Goal: Task Accomplishment & Management: Manage account settings

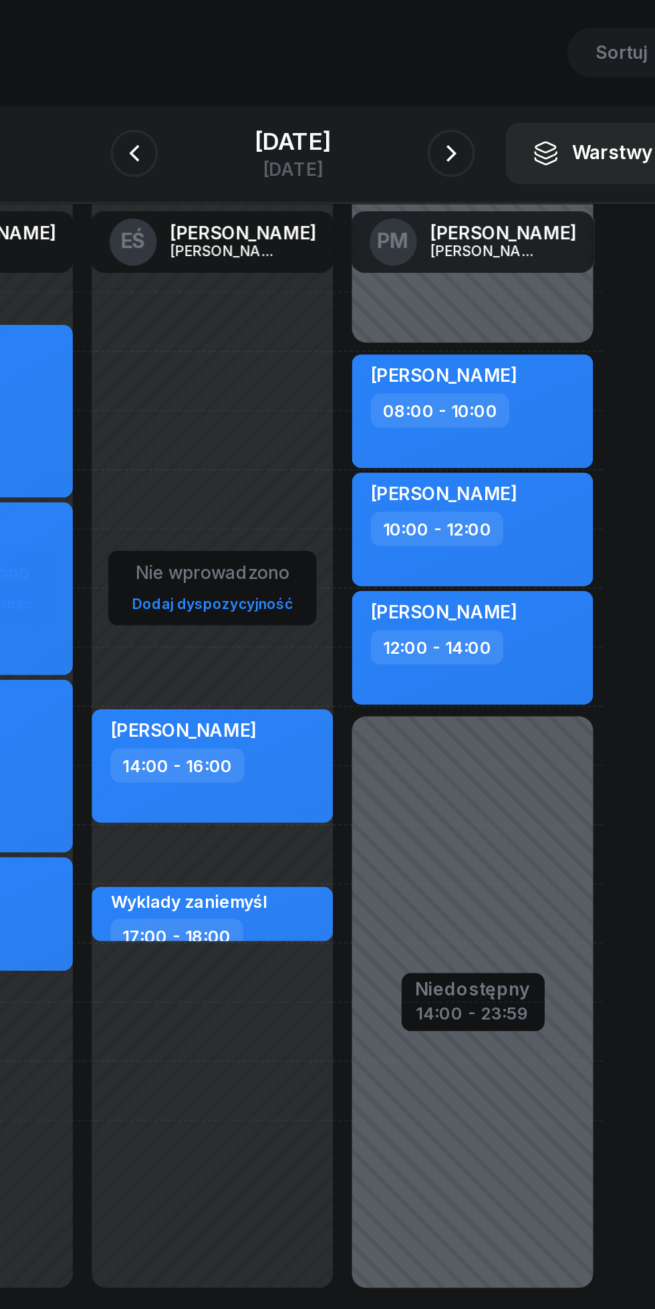
click at [415, 147] on icon "button" at bounding box center [417, 150] width 16 height 16
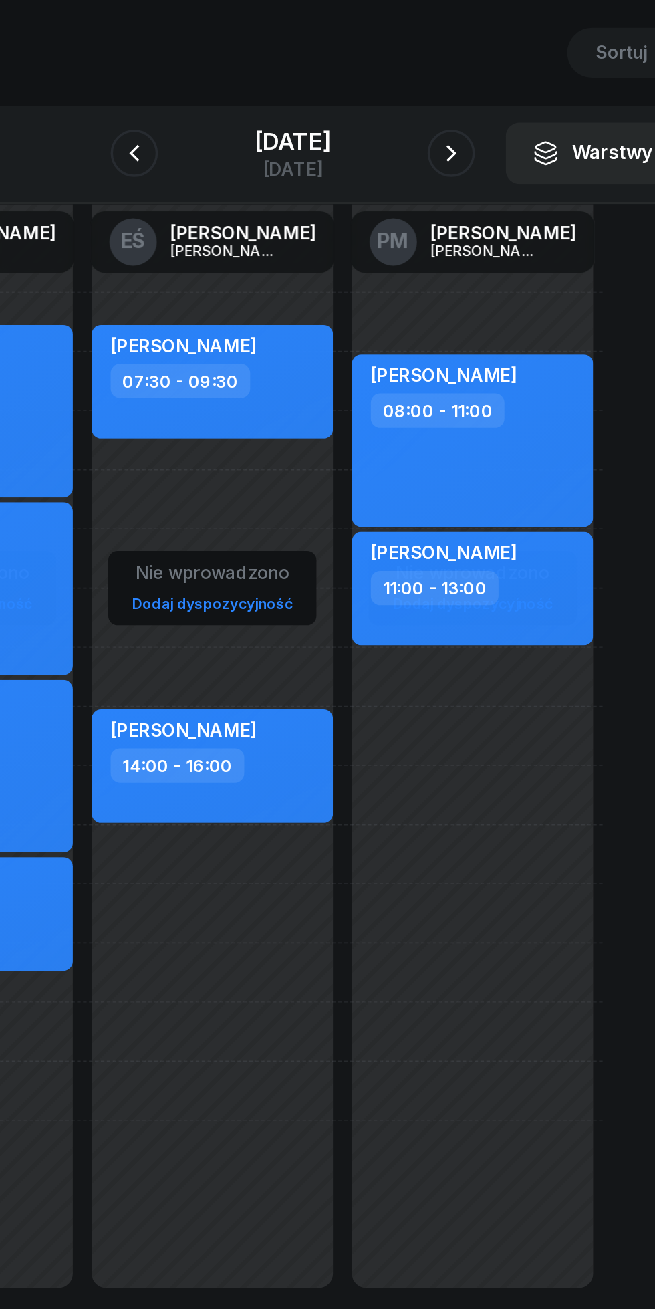
click at [239, 141] on button "button" at bounding box center [238, 149] width 27 height 27
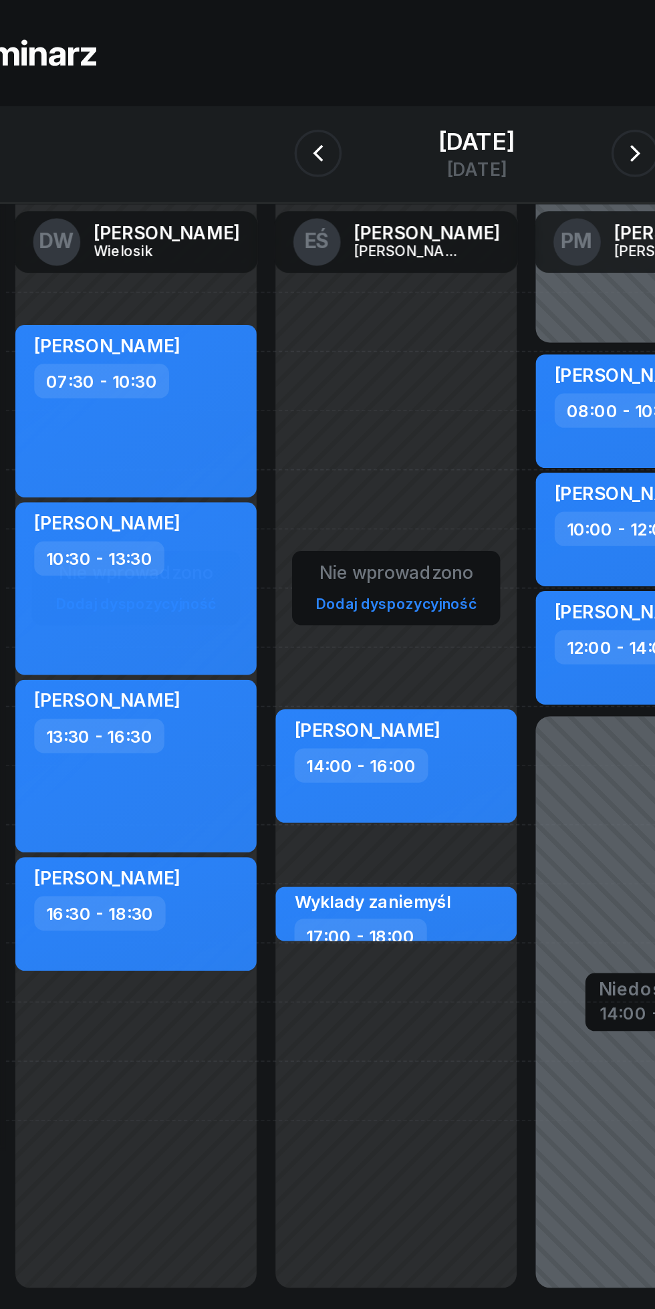
click at [187, 317] on div "[PERSON_NAME] 07:30 - 10:30" at bounding box center [135, 296] width 136 height 98
select select "07"
select select "30"
select select "10"
select select "30"
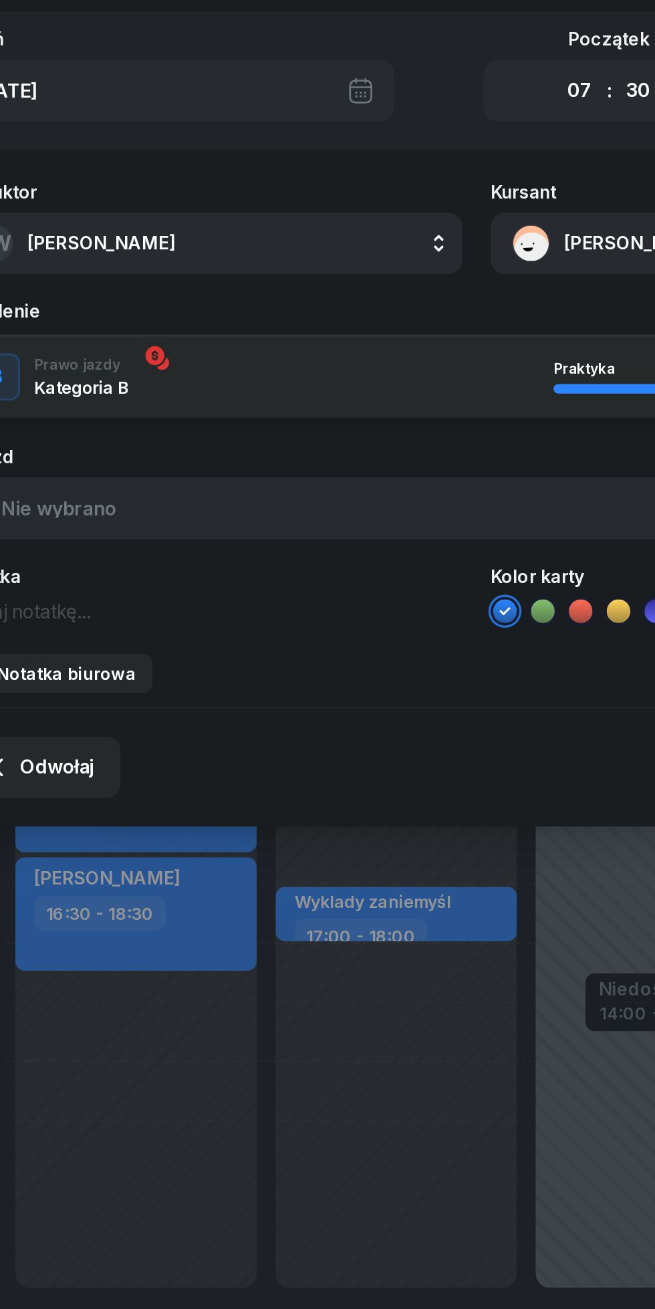
click at [95, 406] on textarea at bounding box center [175, 407] width 287 height 17
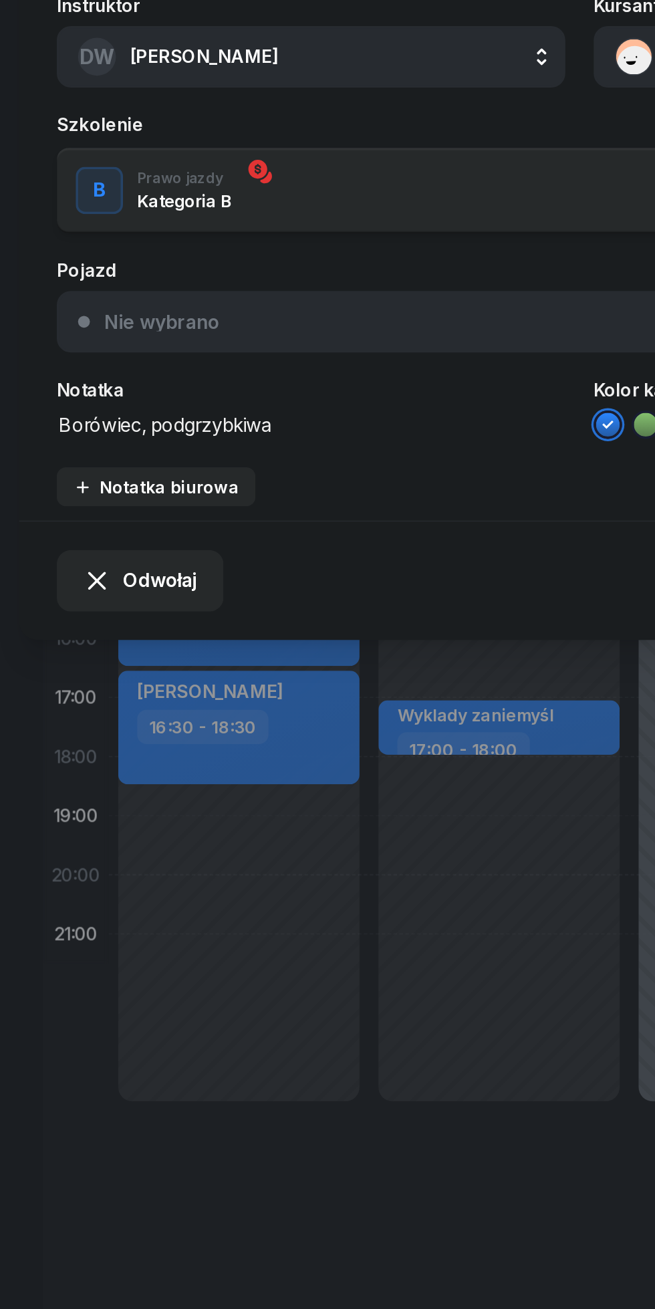
click at [334, 336] on button "Nie wybrano" at bounding box center [327, 350] width 591 height 35
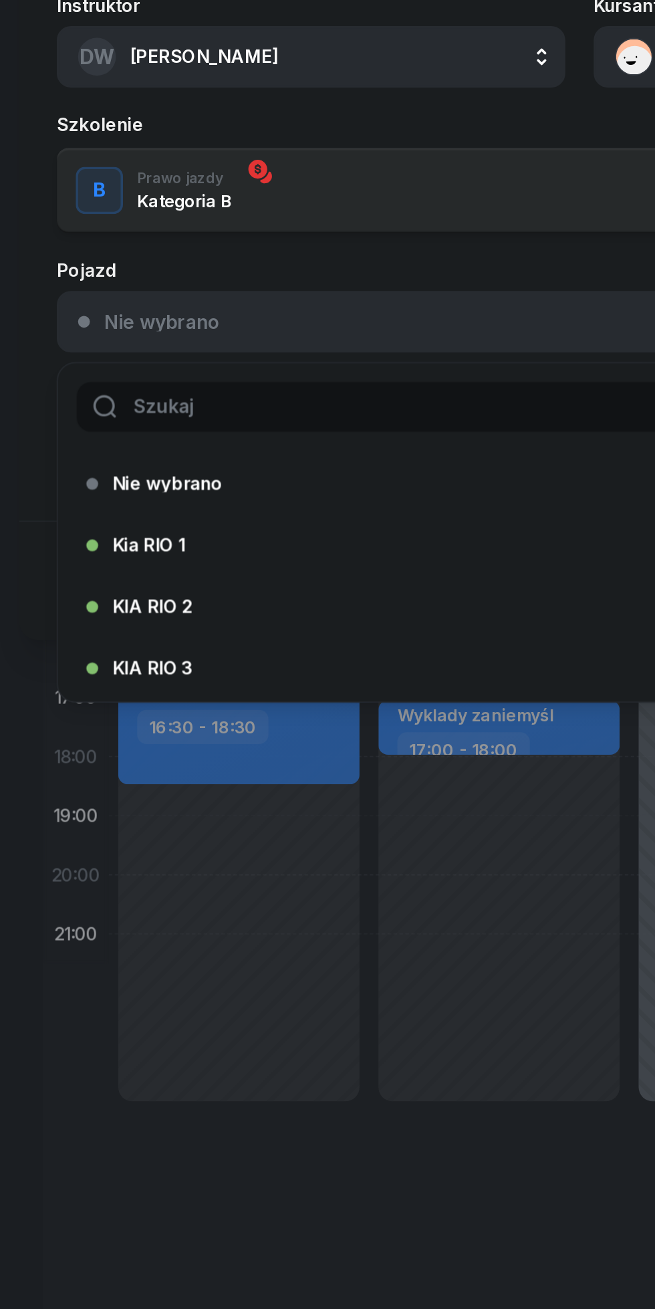
click at [68, 334] on button "Nie wybrano" at bounding box center [327, 350] width 591 height 35
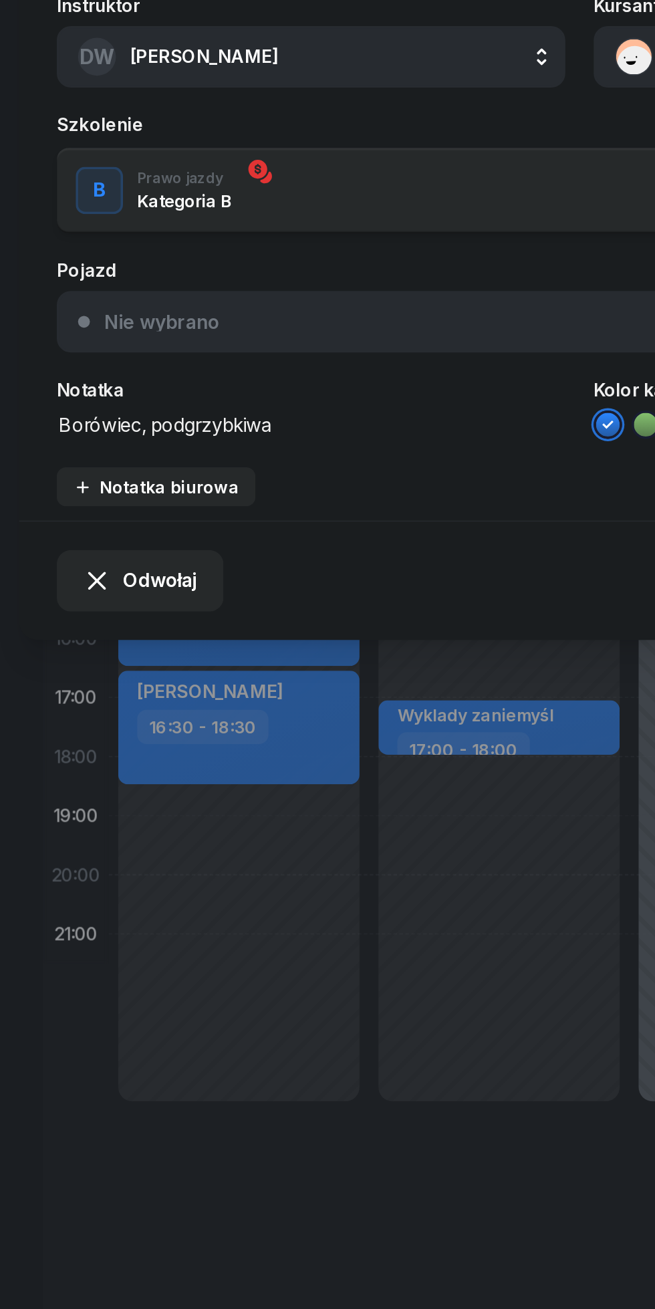
click at [168, 410] on textarea "Borówiec, podgrzybkiwa" at bounding box center [175, 407] width 287 height 17
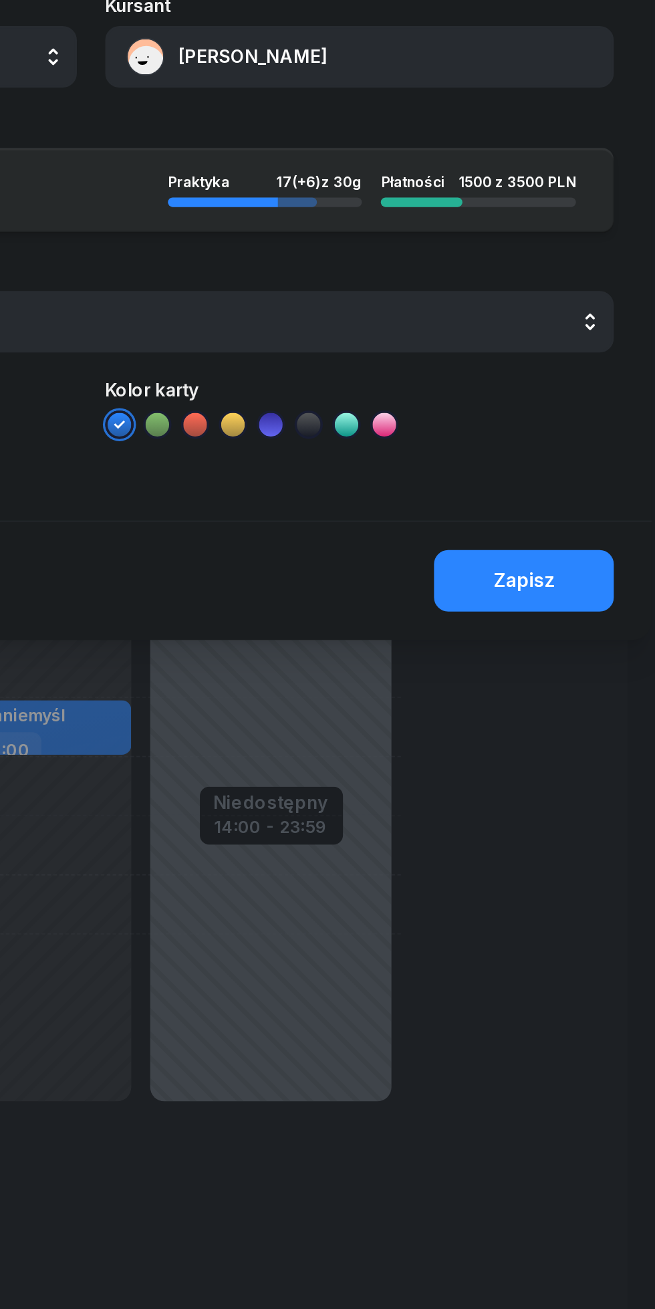
type textarea "Borówiec, [STREET_ADDRESS]"
click at [572, 494] on div "Zapisz" at bounding box center [572, 496] width 35 height 17
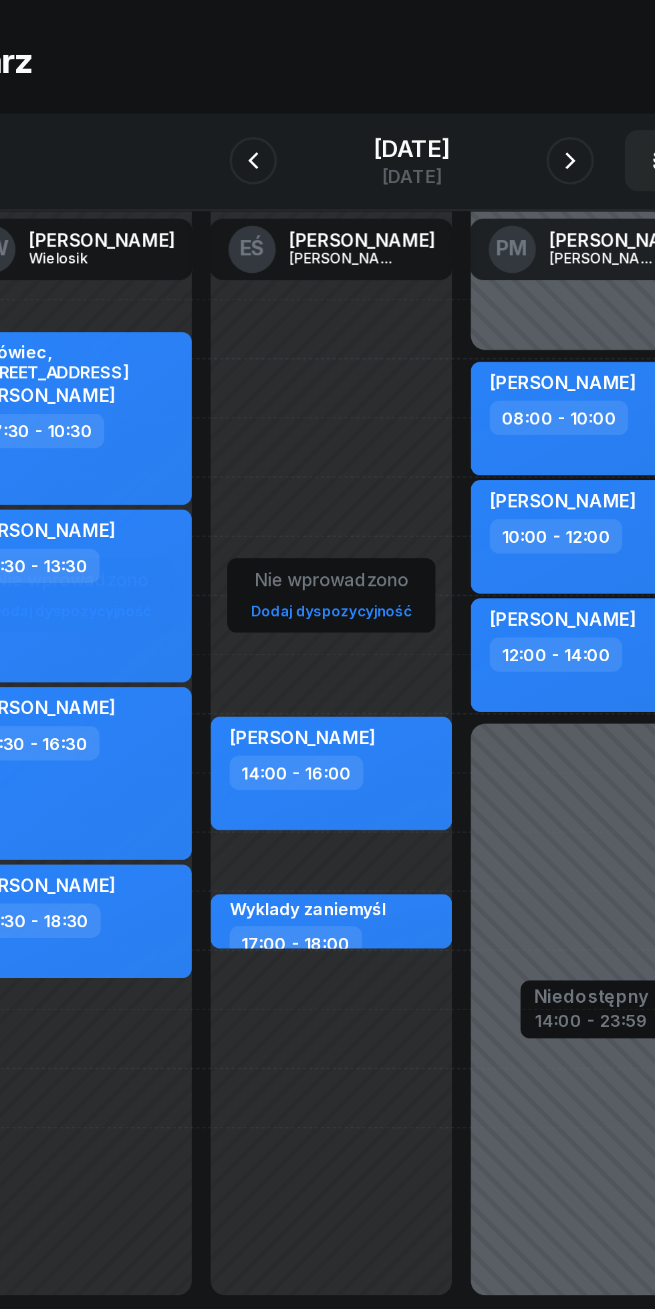
click at [417, 149] on icon "button" at bounding box center [417, 150] width 16 height 16
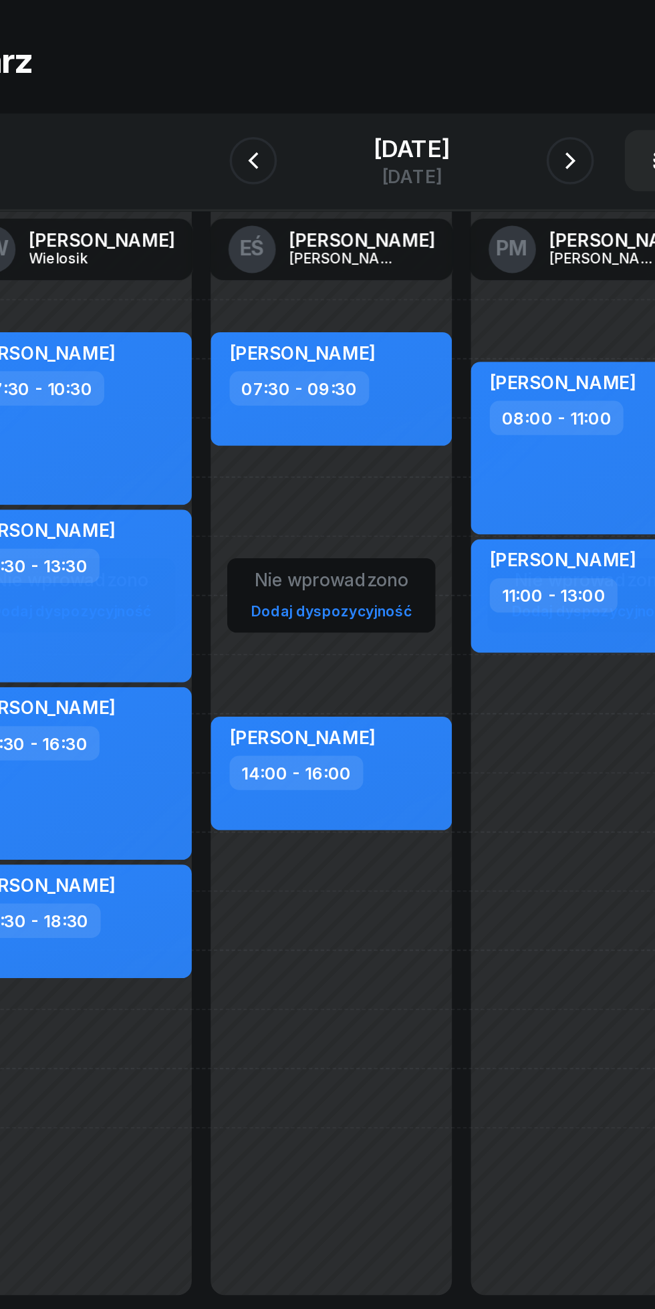
click at [323, 147] on div "[DATE]" at bounding box center [327, 142] width 43 height 13
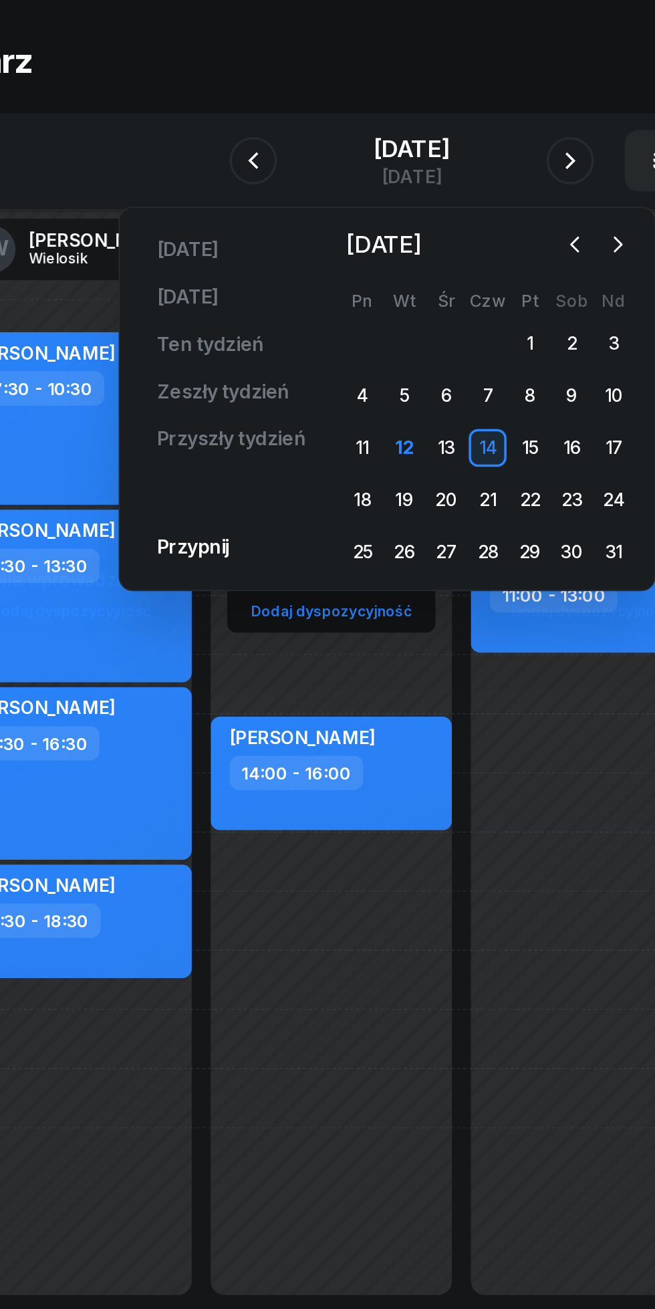
click at [390, 346] on div "22" at bounding box center [394, 341] width 21 height 21
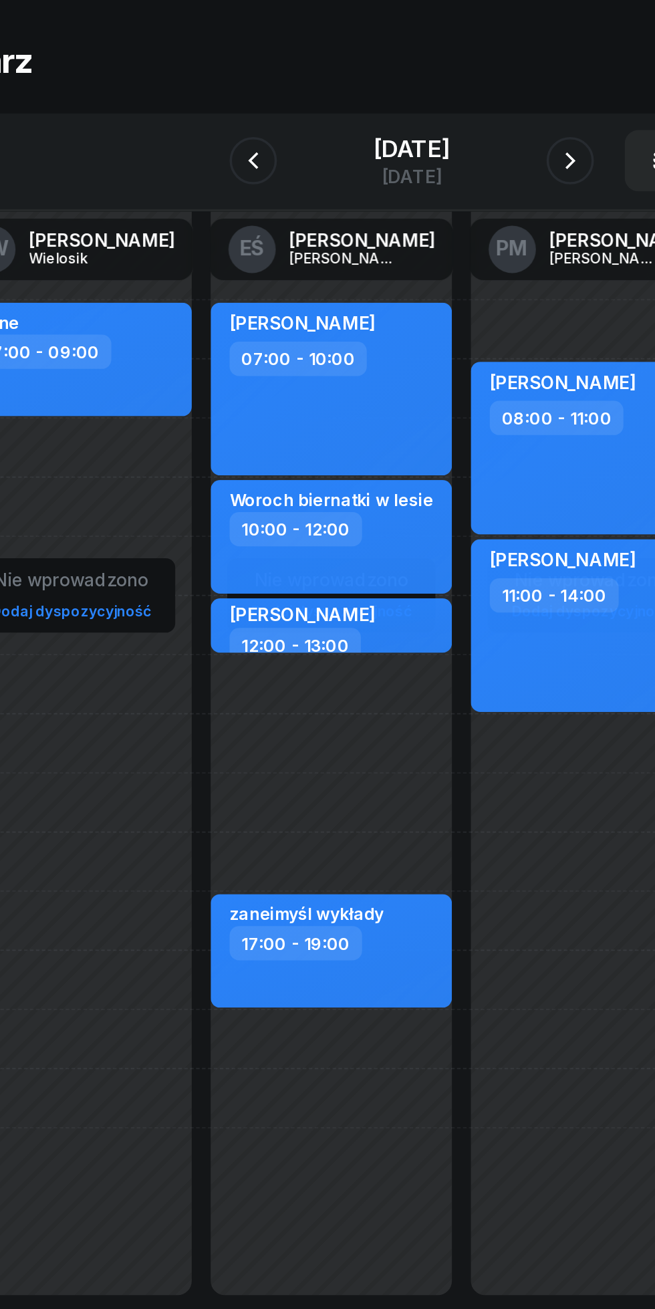
click at [249, 295] on div "[PERSON_NAME] 07:00 - 10:00" at bounding box center [282, 279] width 136 height 98
select select "07"
select select "10"
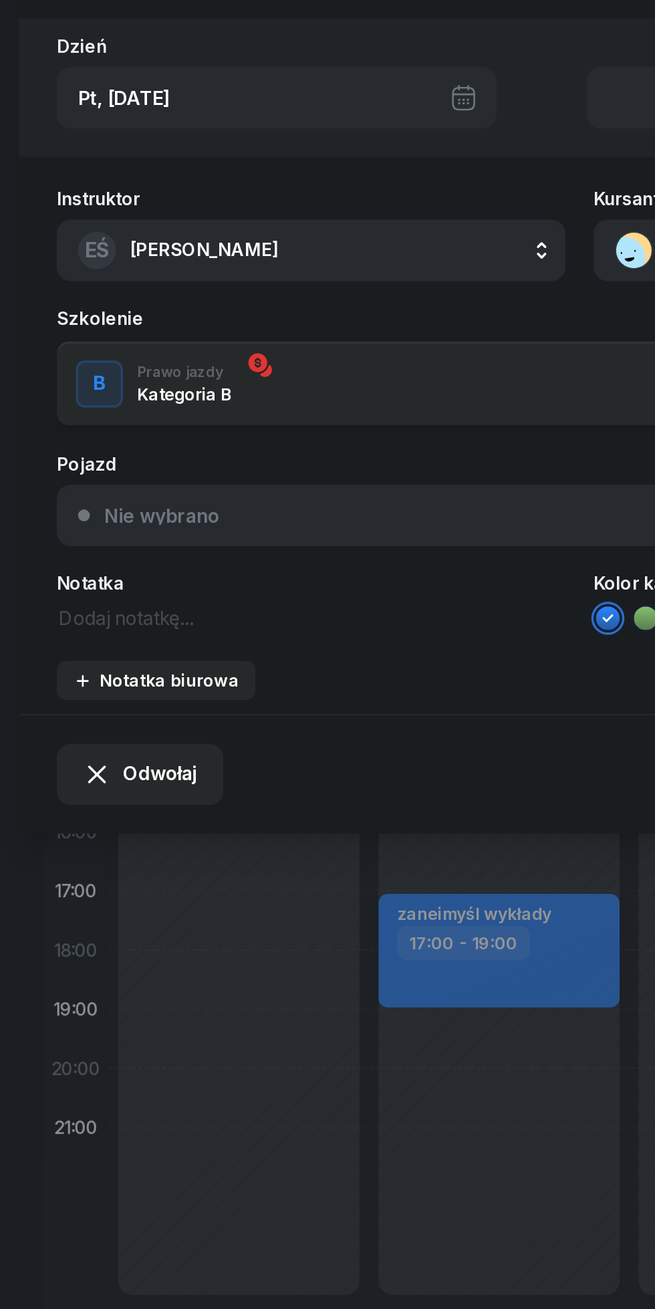
click at [78, 503] on span "Odwołaj" at bounding box center [91, 496] width 42 height 17
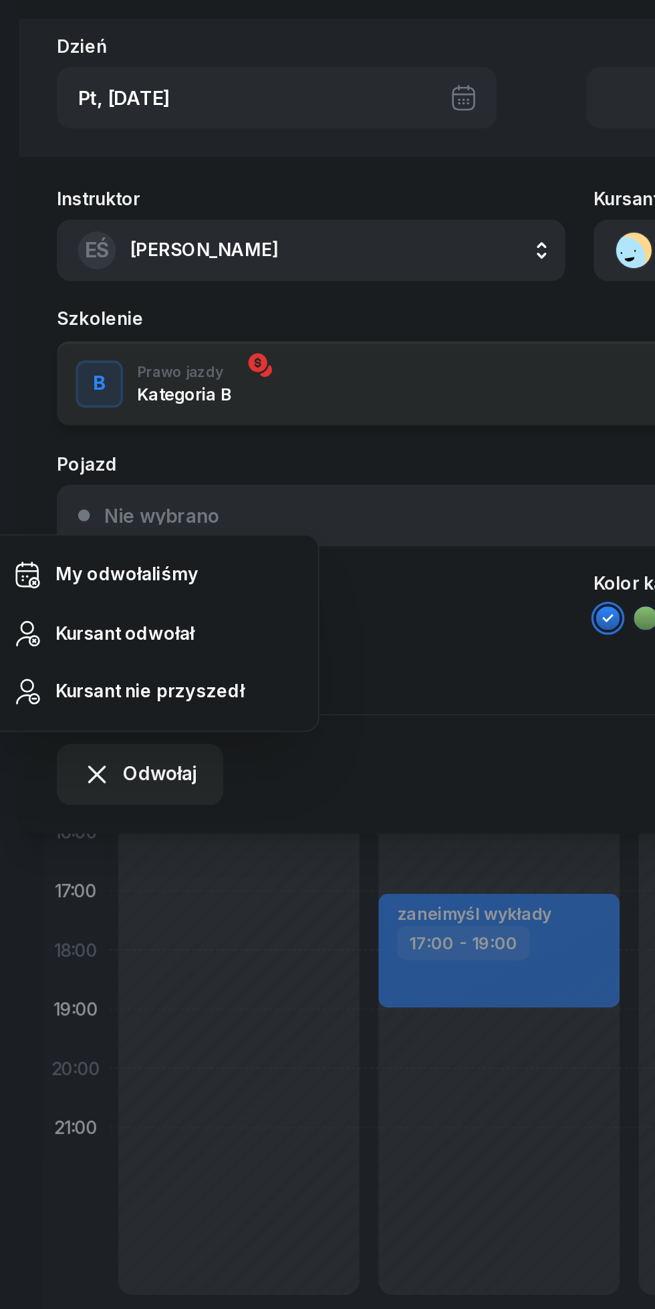
click at [55, 416] on div "Kursant odwołał" at bounding box center [70, 416] width 79 height 17
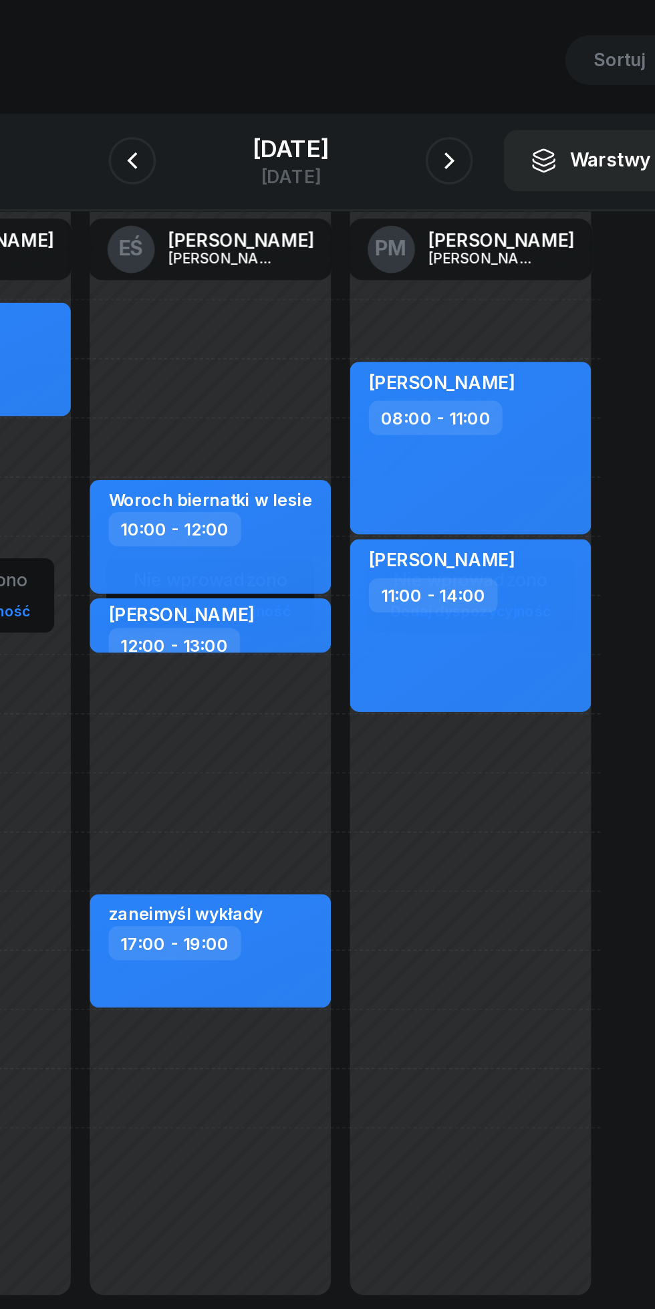
click at [237, 150] on icon "button" at bounding box center [238, 150] width 16 height 16
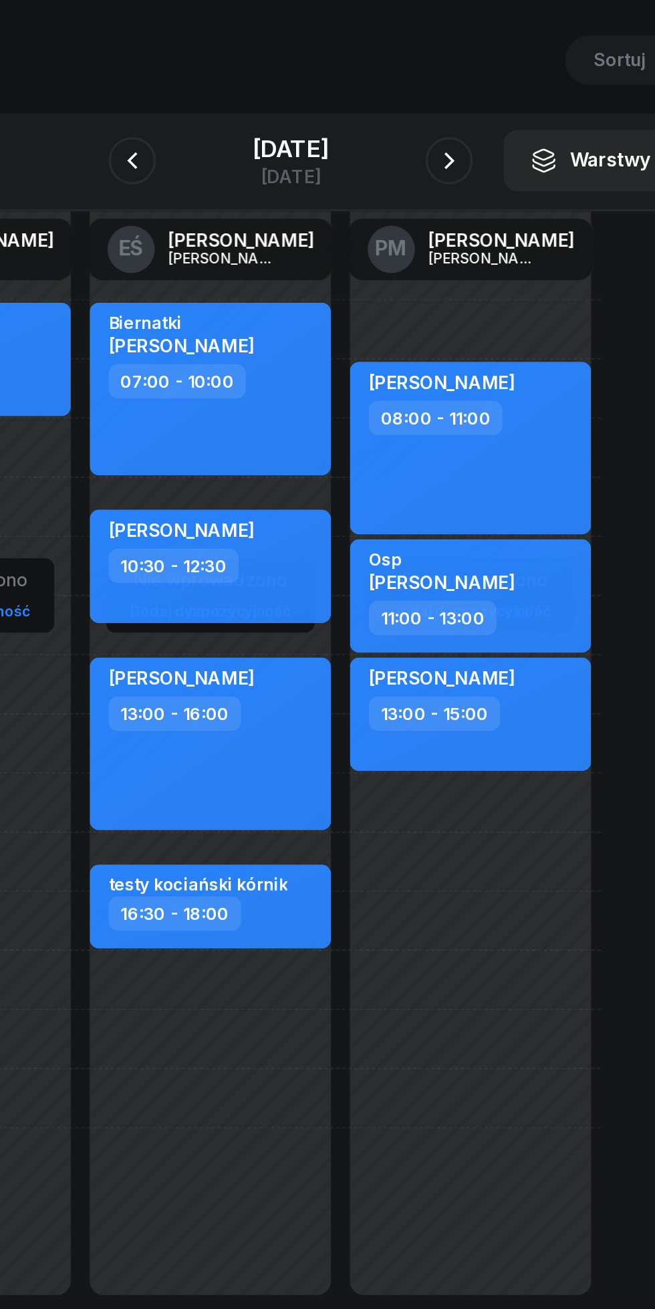
click at [237, 147] on icon "button" at bounding box center [238, 150] width 16 height 16
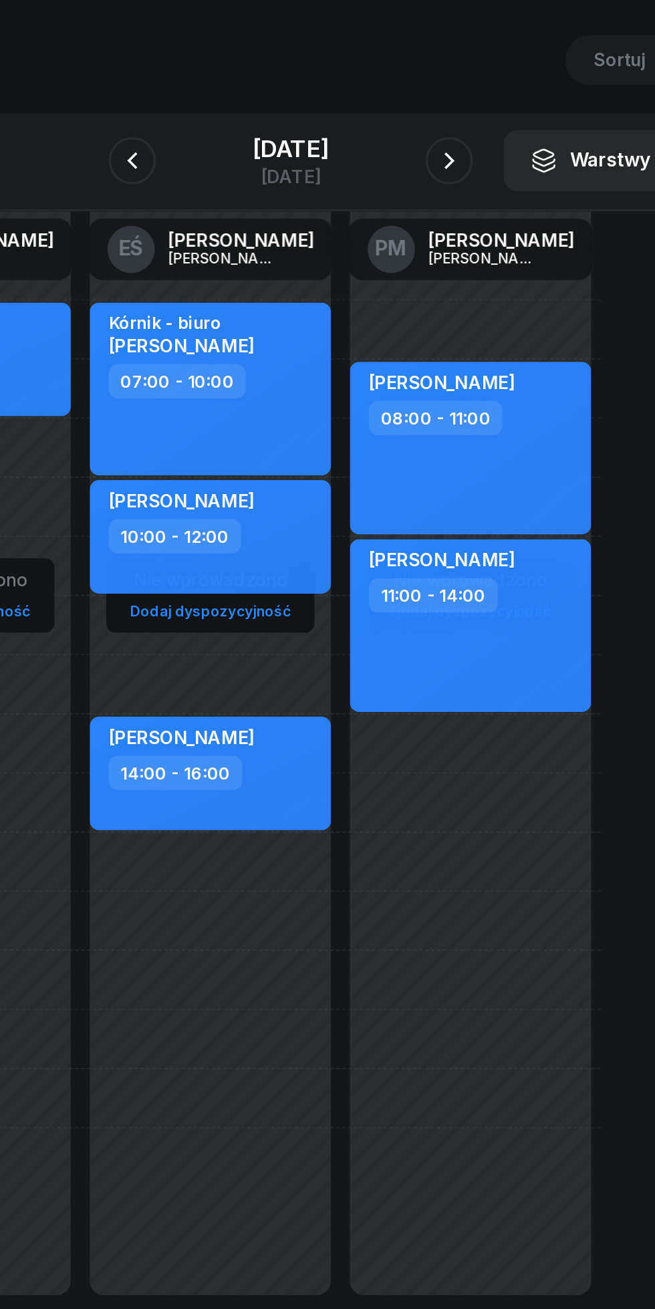
click at [239, 148] on icon "button" at bounding box center [238, 150] width 16 height 16
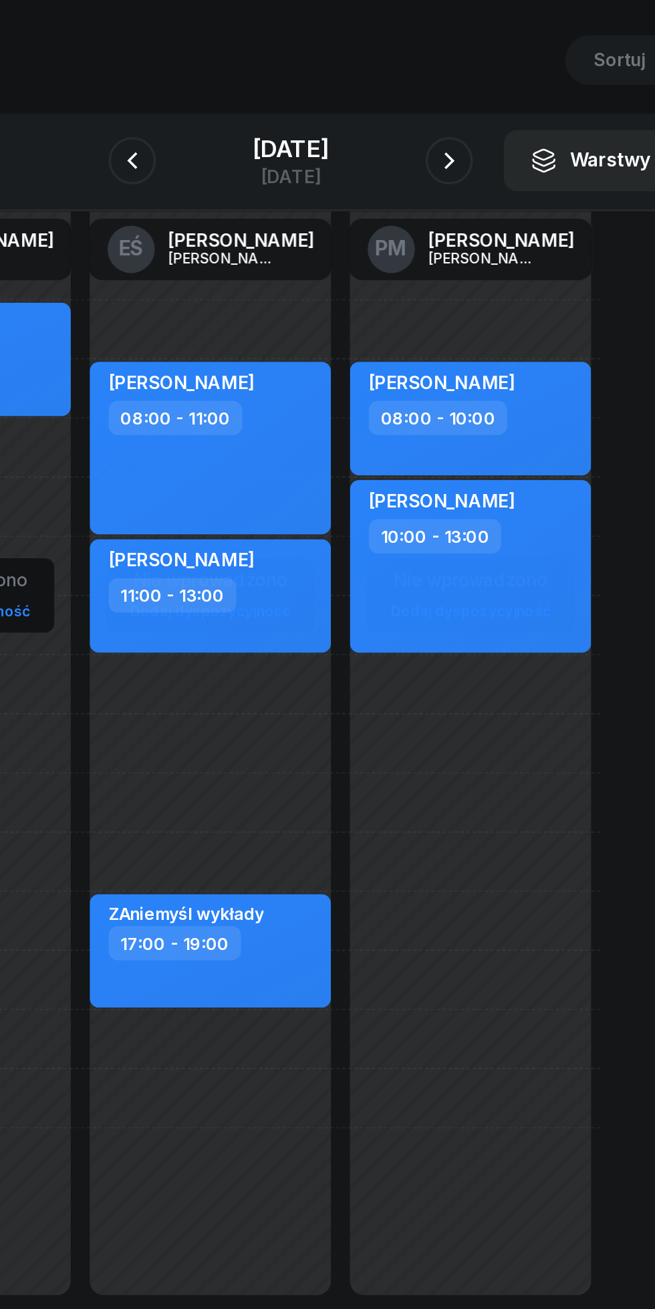
click at [238, 150] on icon "button" at bounding box center [238, 150] width 16 height 16
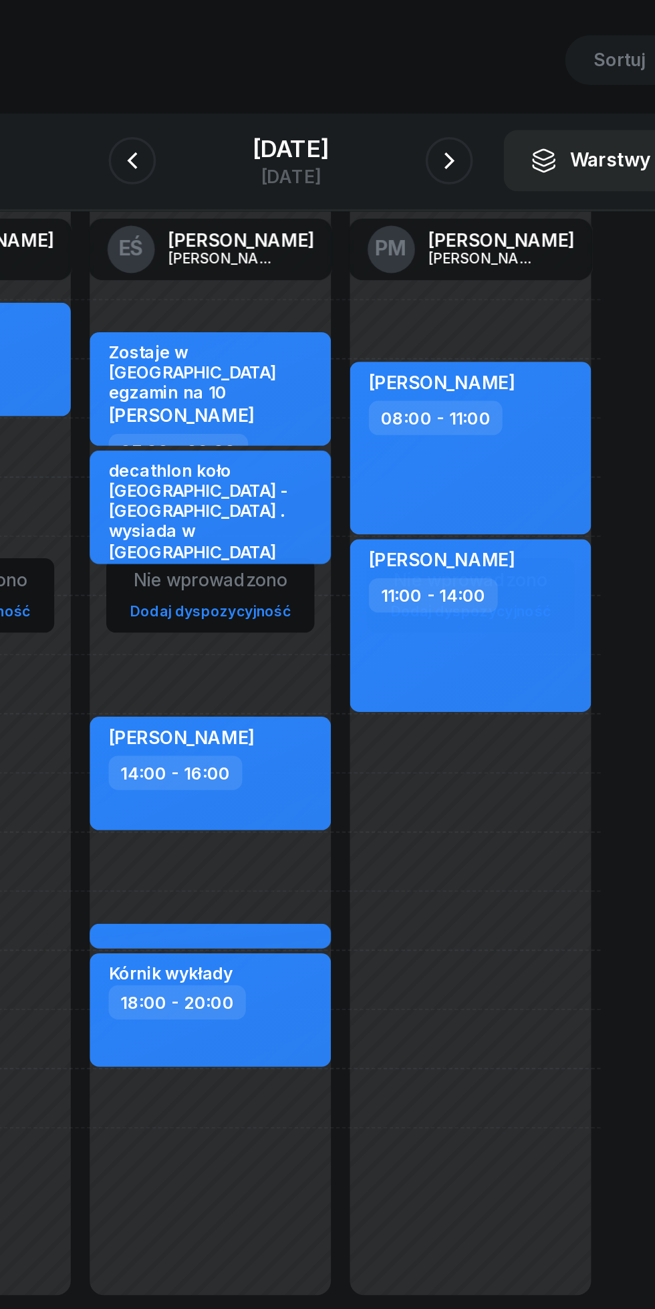
click at [306, 138] on div "[DATE]" at bounding box center [327, 142] width 43 height 13
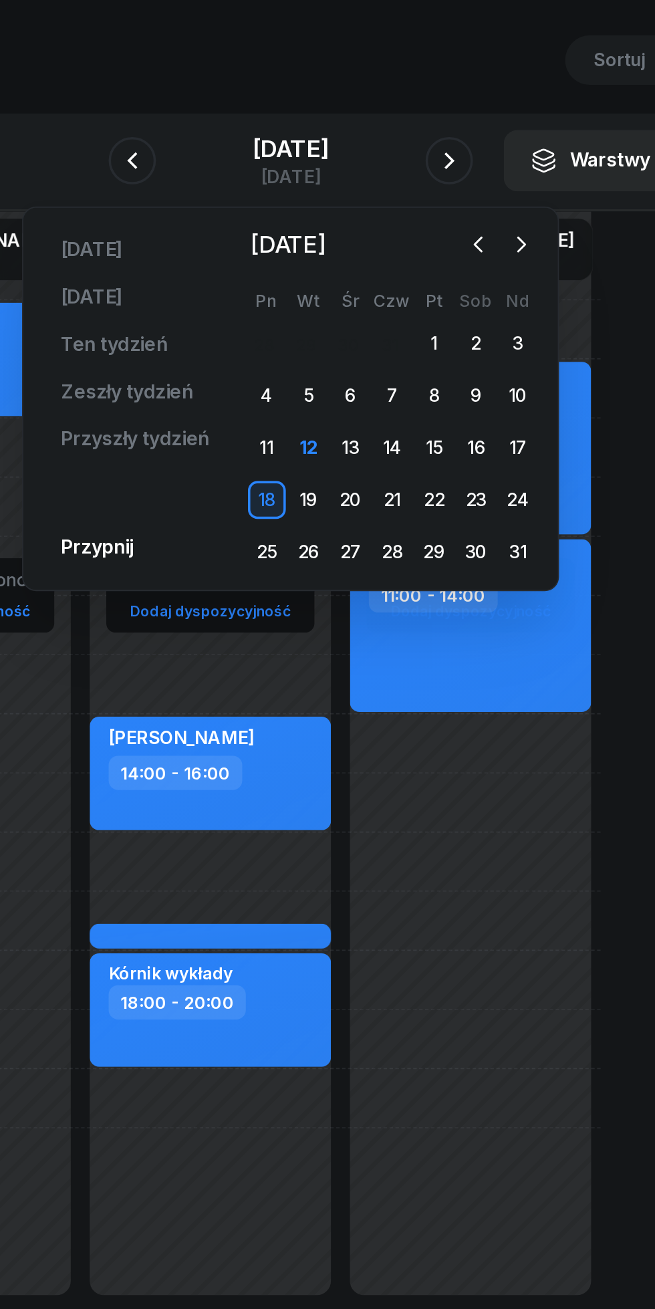
click at [336, 314] on div "12" at bounding box center [337, 312] width 21 height 21
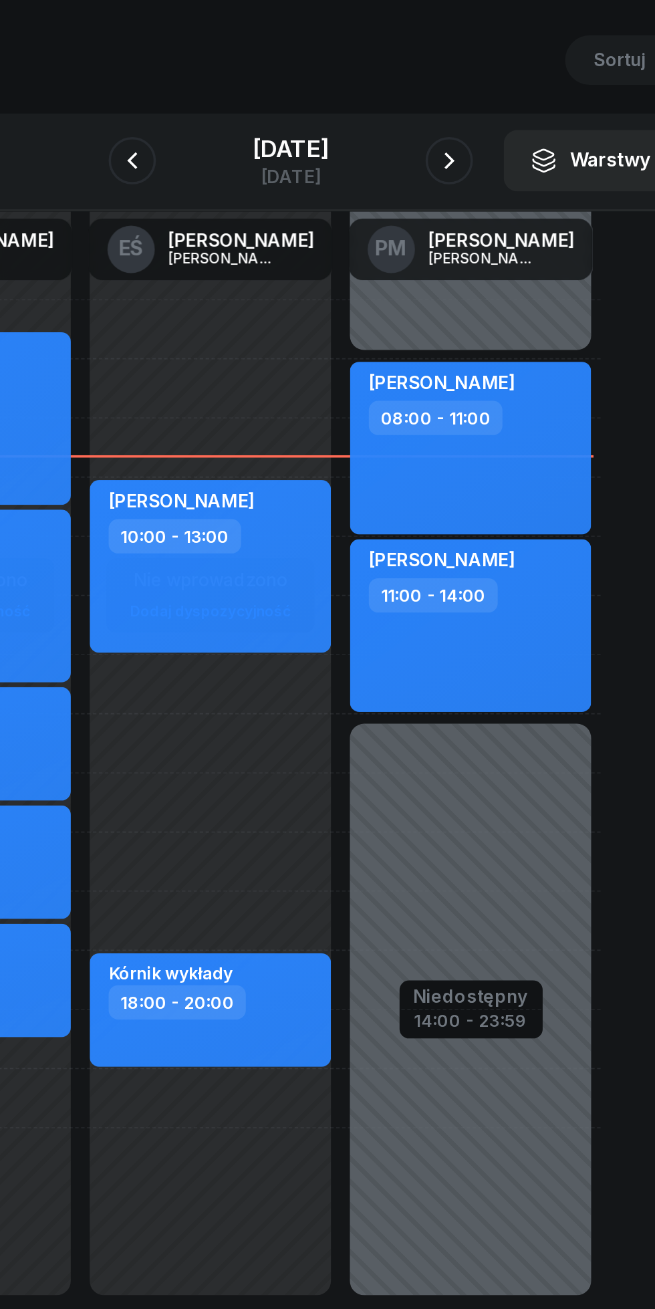
click at [289, 394] on div "[PERSON_NAME] 10:00 - 13:00" at bounding box center [282, 379] width 136 height 98
select select "10"
select select "13"
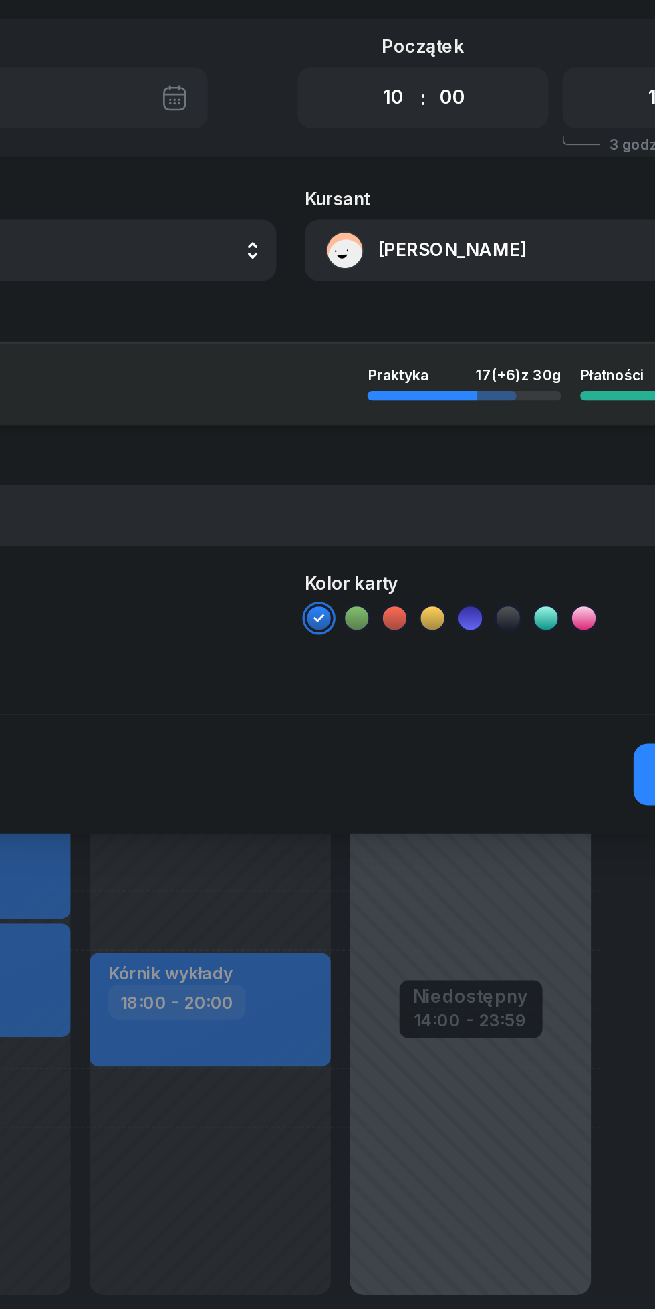
click at [384, 117] on select "00 01 02 03 04 05 06 07 08 09 10 11 12 13 14 15 16 17 18 19 20 21 22 23" at bounding box center [385, 114] width 25 height 28
select select "09"
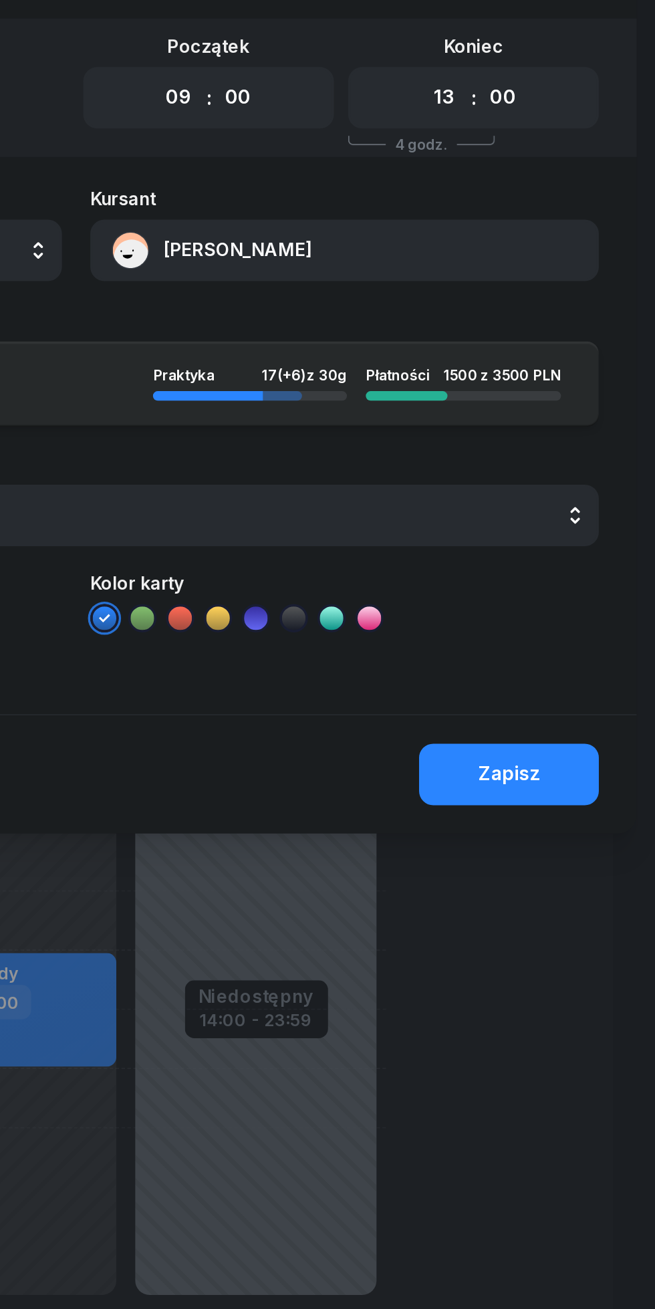
click at [531, 119] on select "00 01 02 03 04 05 06 07 08 09 10 11 12 13 14 15 16 17 18 19 20 21 22 23" at bounding box center [535, 114] width 25 height 28
select select "12"
click at [578, 495] on div "Zapisz" at bounding box center [572, 496] width 35 height 17
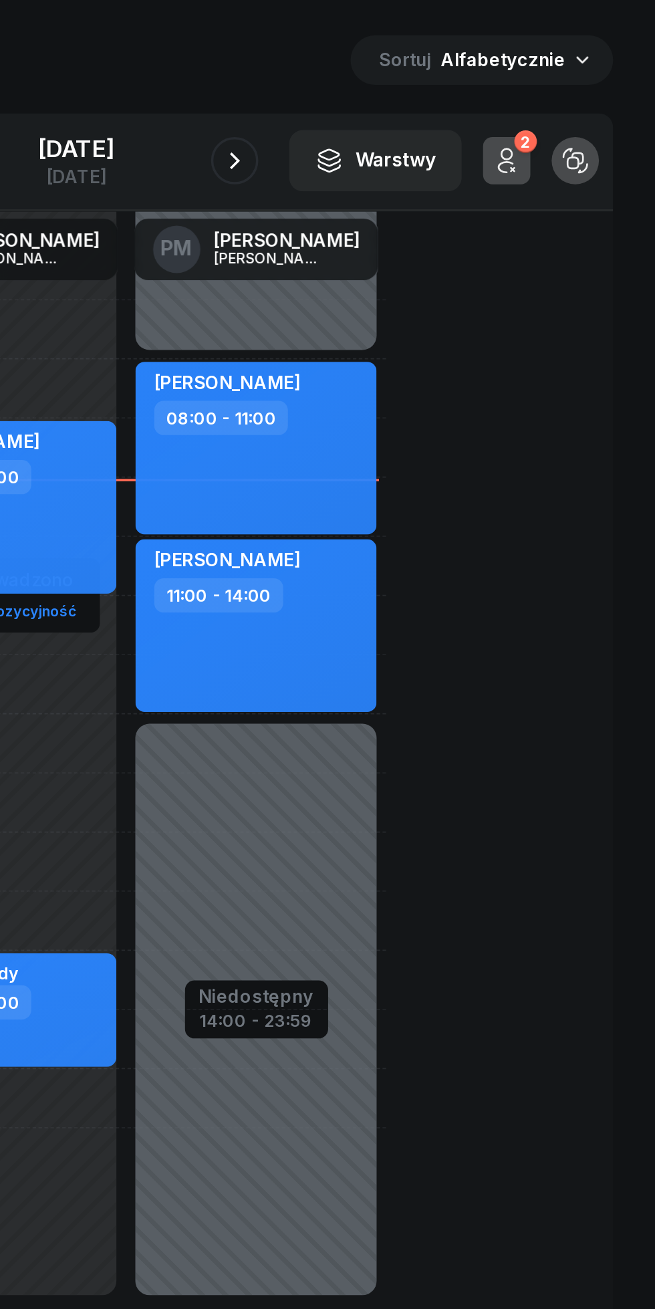
click at [342, 148] on div "[DATE]" at bounding box center [327, 142] width 43 height 13
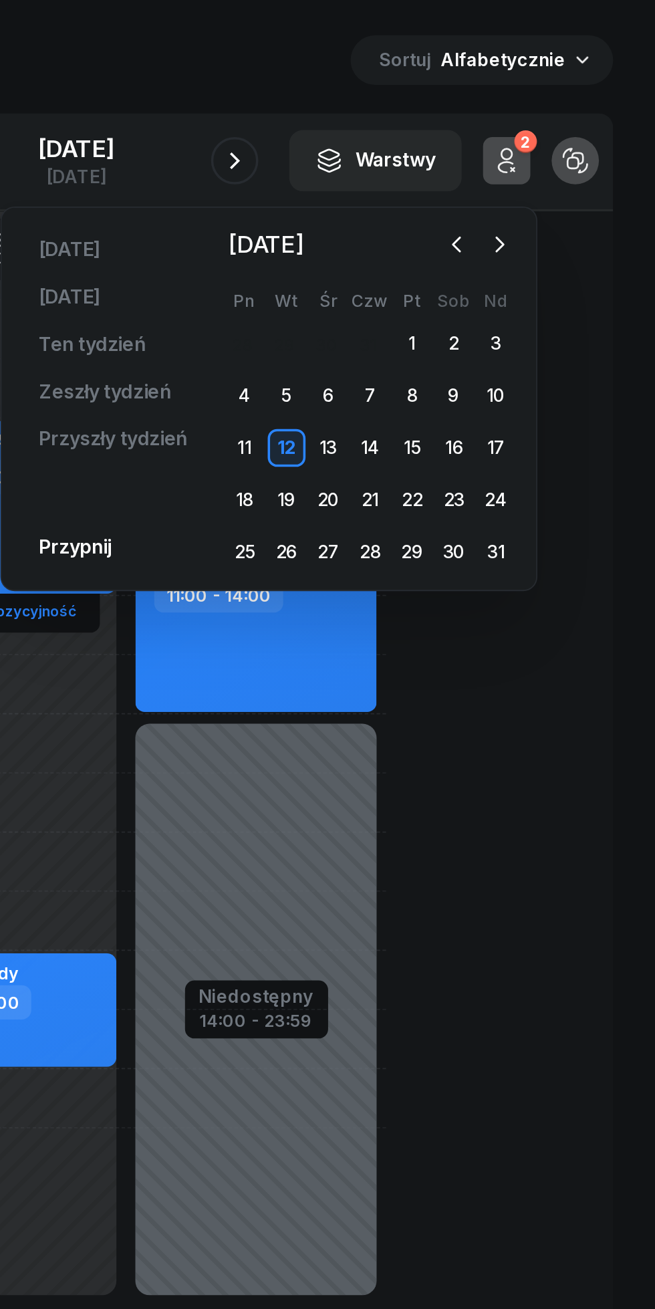
click at [567, 197] on icon "button" at bounding box center [566, 197] width 13 height 13
click at [446, 253] on div "2" at bounding box center [446, 253] width 21 height 21
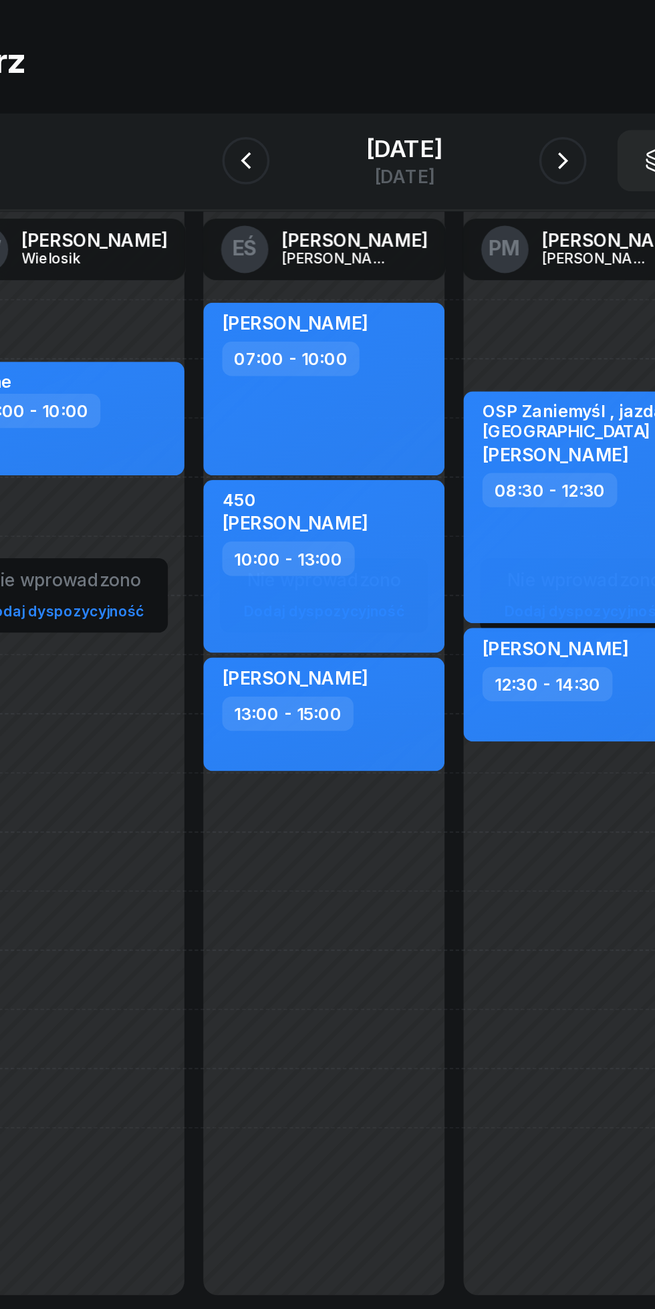
click at [238, 149] on icon "button" at bounding box center [237, 149] width 5 height 9
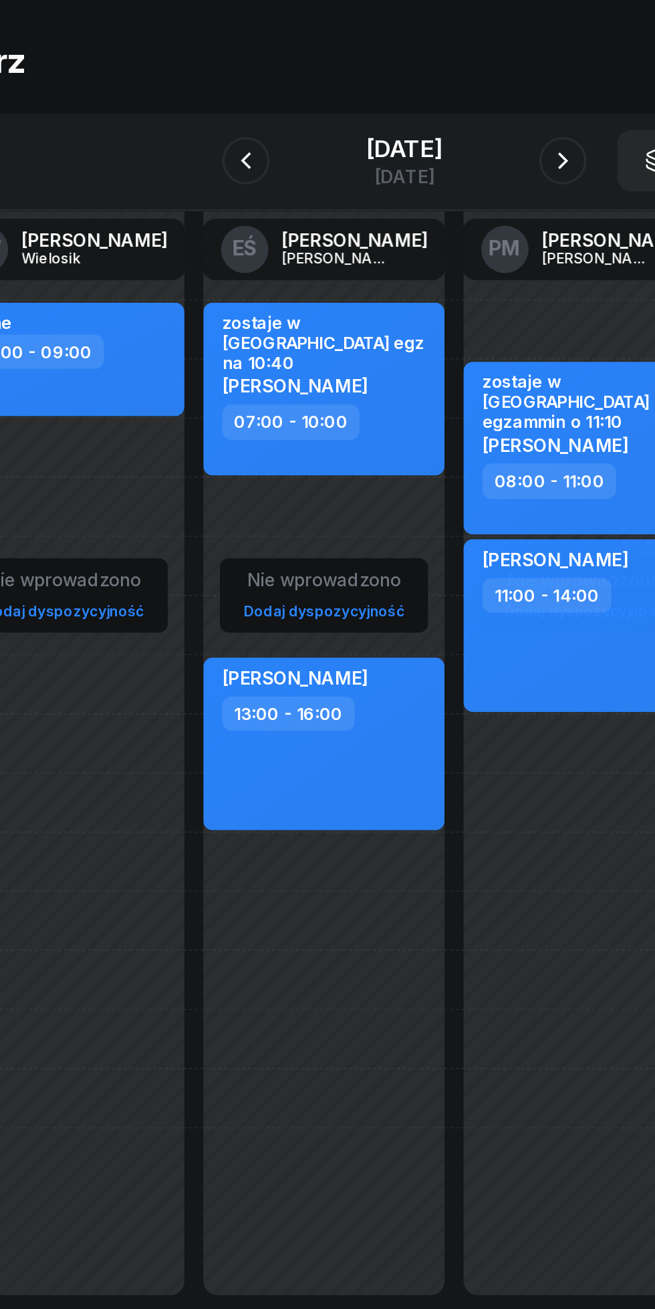
click at [356, 558] on div "Nie wprowadzono Dodaj dyspozycyjność zostaje w [GEOGRAPHIC_DATA] egz na 10:40 […" at bounding box center [429, 513] width 147 height 602
select select "16"
select select "18"
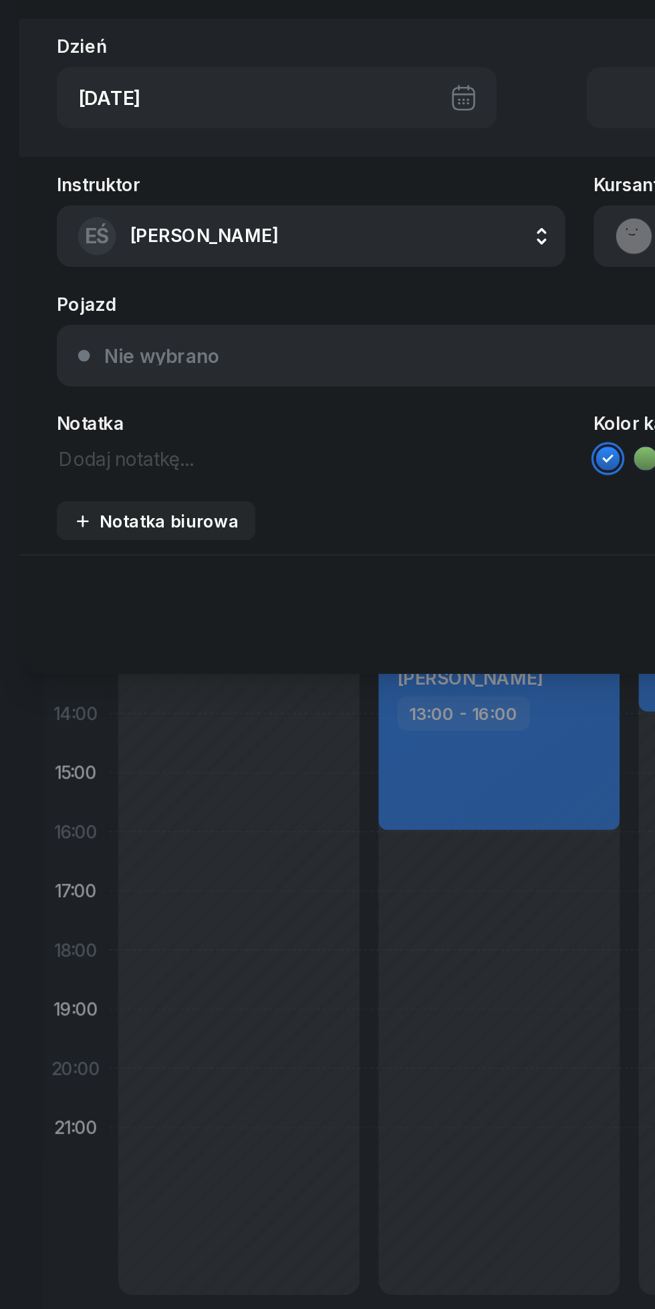
click at [78, 320] on textarea at bounding box center [175, 317] width 287 height 17
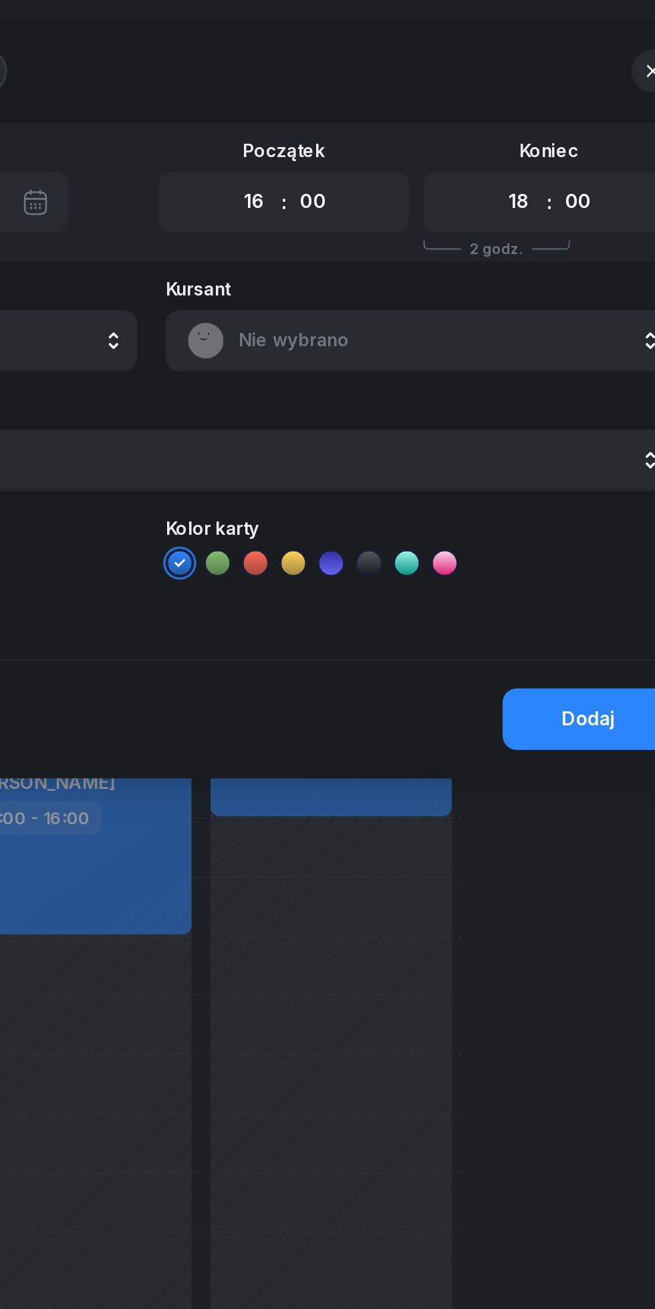
type textarea "[PERSON_NAME]"
click at [564, 398] on div "Dodaj" at bounding box center [575, 406] width 30 height 17
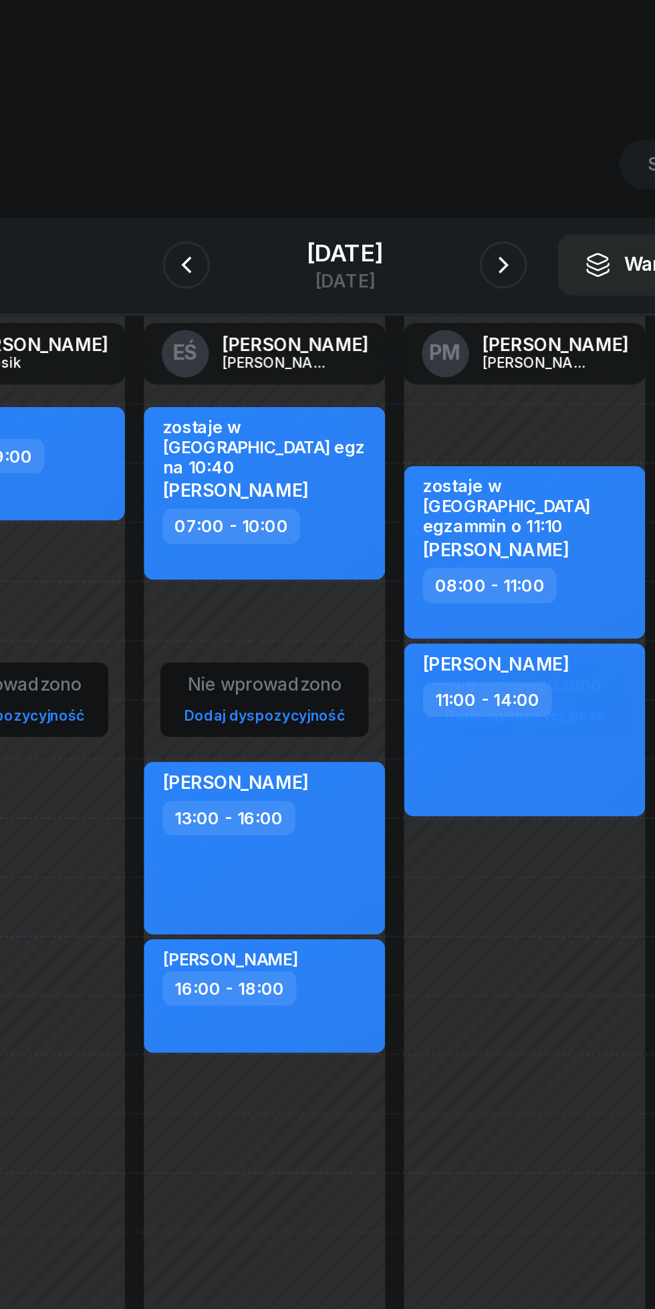
click at [240, 151] on icon "button" at bounding box center [238, 150] width 16 height 16
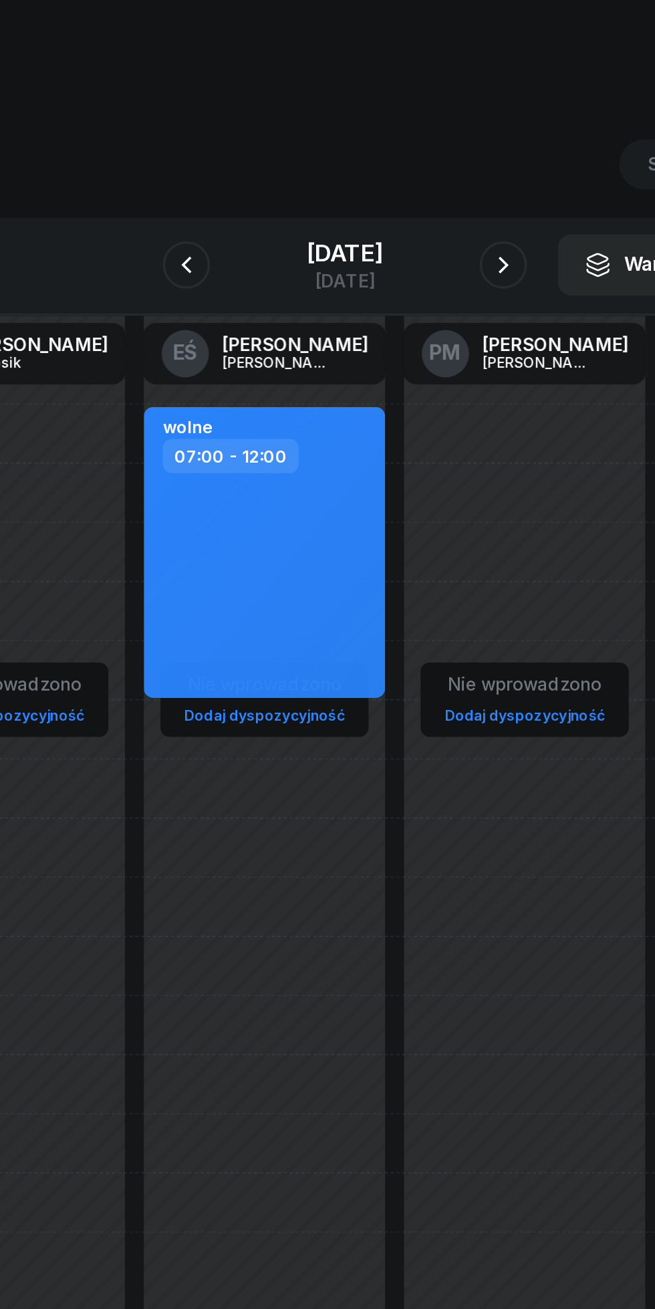
click at [246, 160] on button "button" at bounding box center [238, 149] width 27 height 27
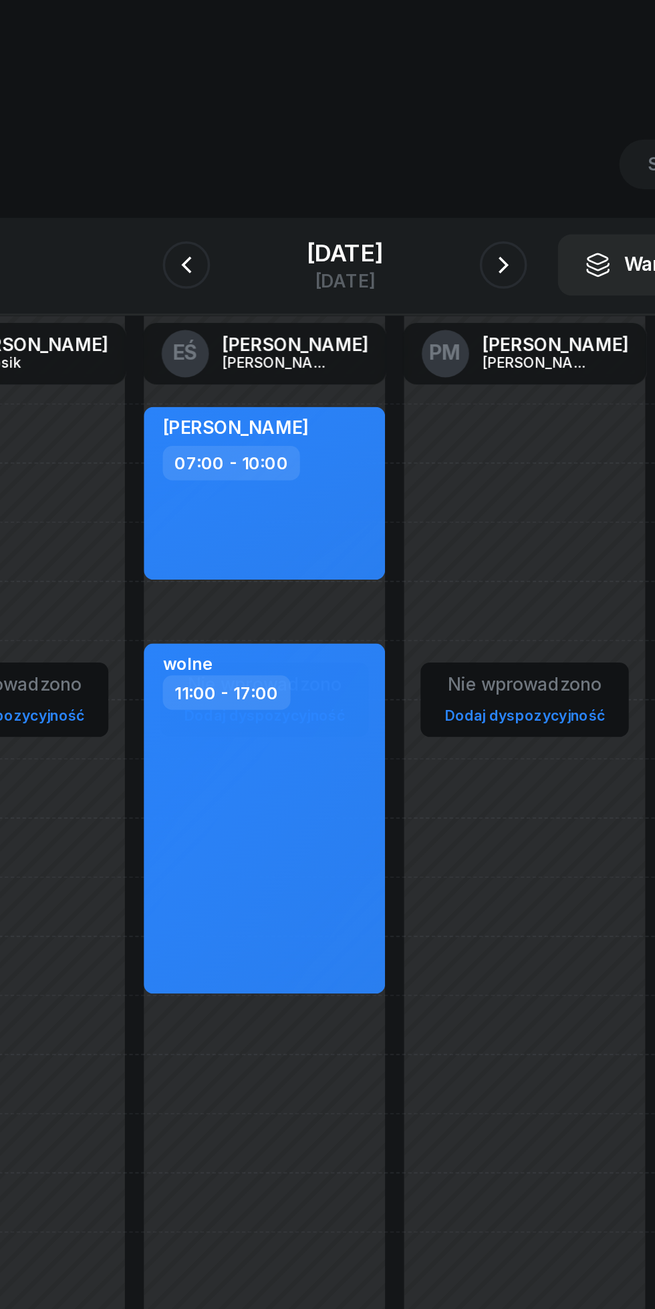
click at [237, 150] on icon "button" at bounding box center [238, 150] width 16 height 16
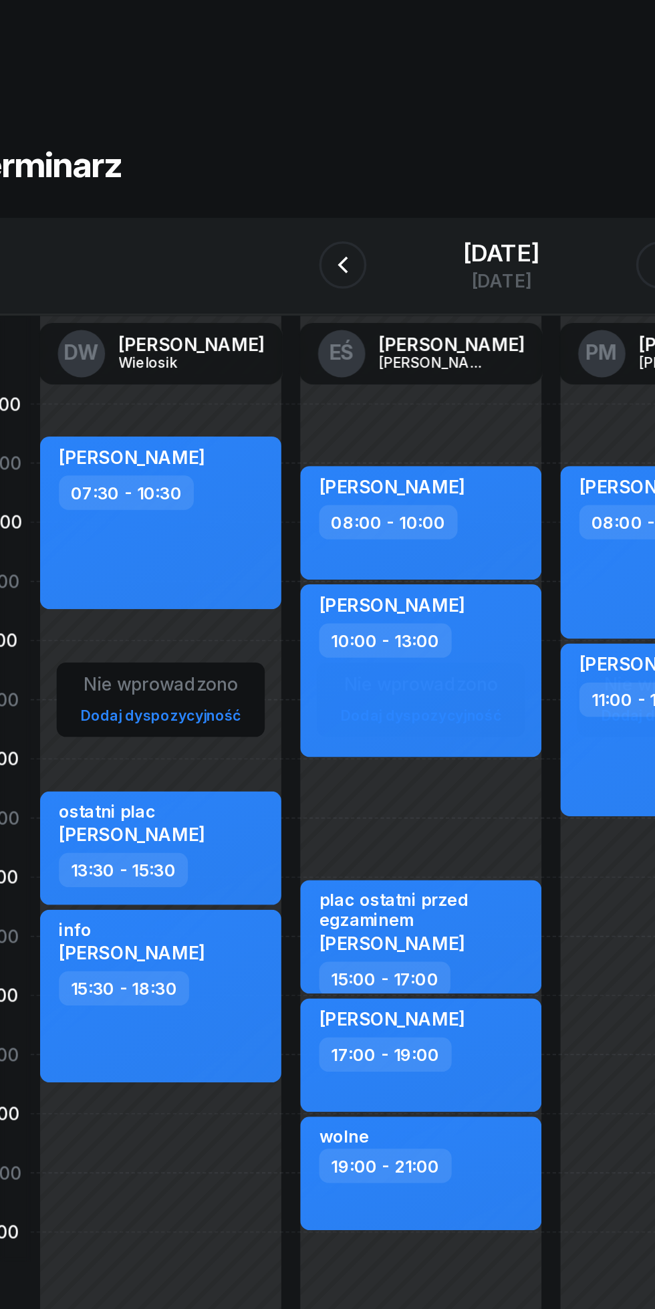
click at [209, 363] on div "Nie wprowadzono Dodaj dyspozycyjność [PERSON_NAME] 07:30 - 10:30 kursant odwoła…" at bounding box center [282, 513] width 147 height 602
select select "11"
select select "13"
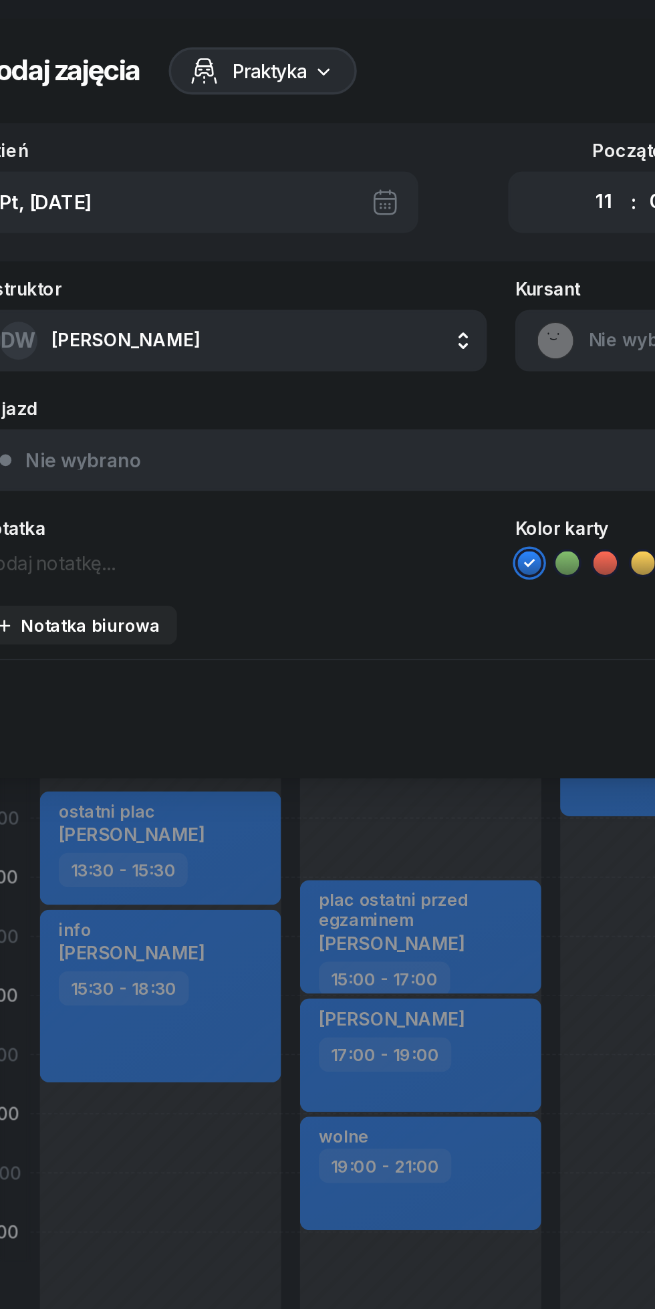
click at [382, 112] on select "00 01 02 03 04 05 06 07 08 09 10 11 12 13 14 15 16 17 18 19 20 21 22 23" at bounding box center [385, 114] width 25 height 28
select select "10"
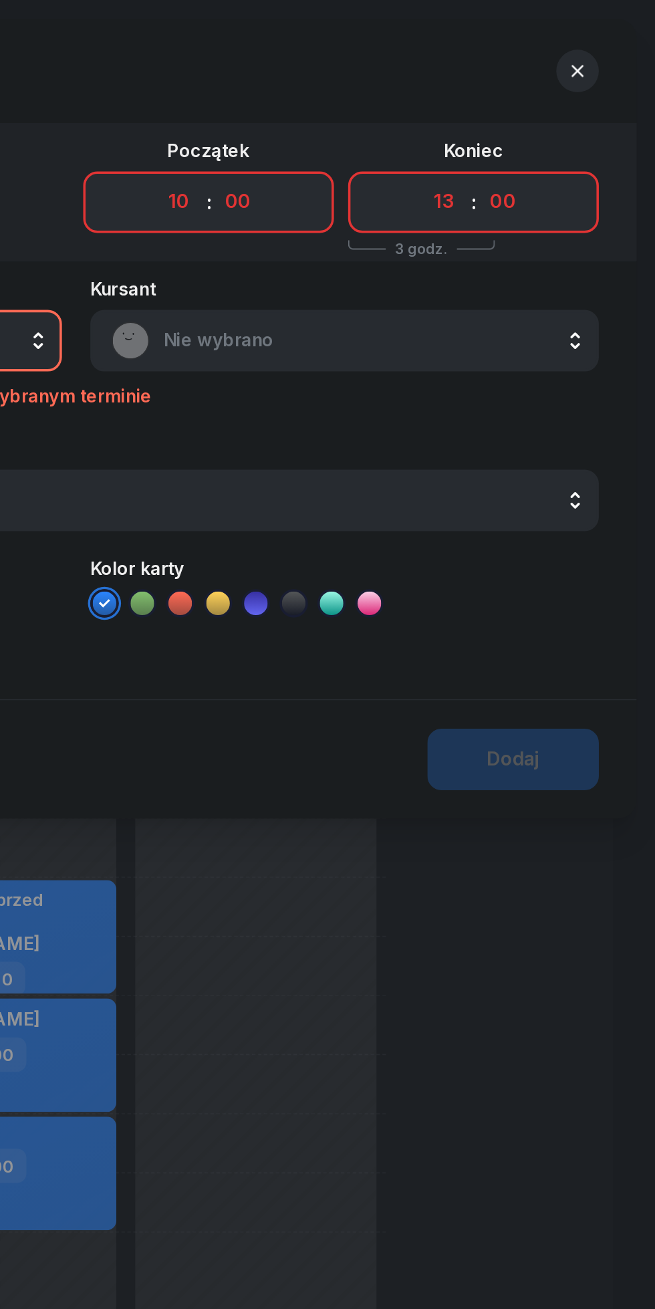
click at [427, 111] on select "00 05 10 15 20 25 30 35 40 45 50 55" at bounding box center [418, 114] width 25 height 28
select select "30"
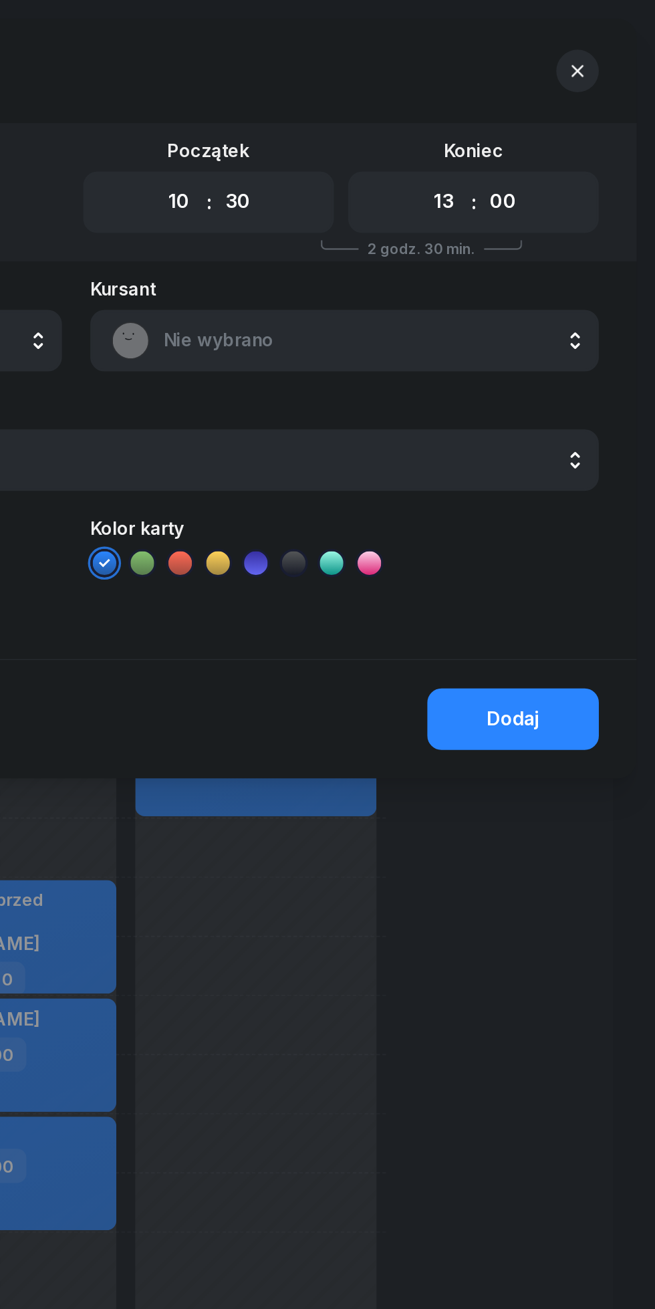
click at [575, 115] on select "00 05 10 15 20 25 30 35 40 45 50 55" at bounding box center [568, 114] width 25 height 28
select select "30"
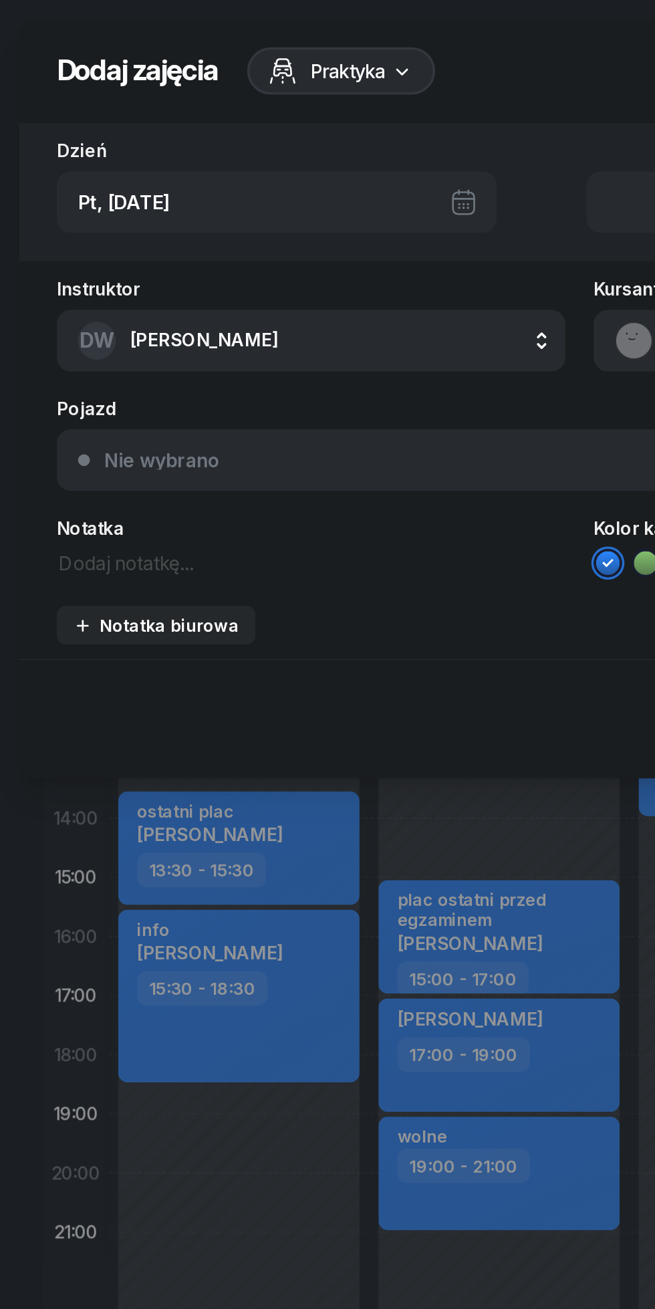
click at [41, 320] on textarea at bounding box center [175, 317] width 287 height 17
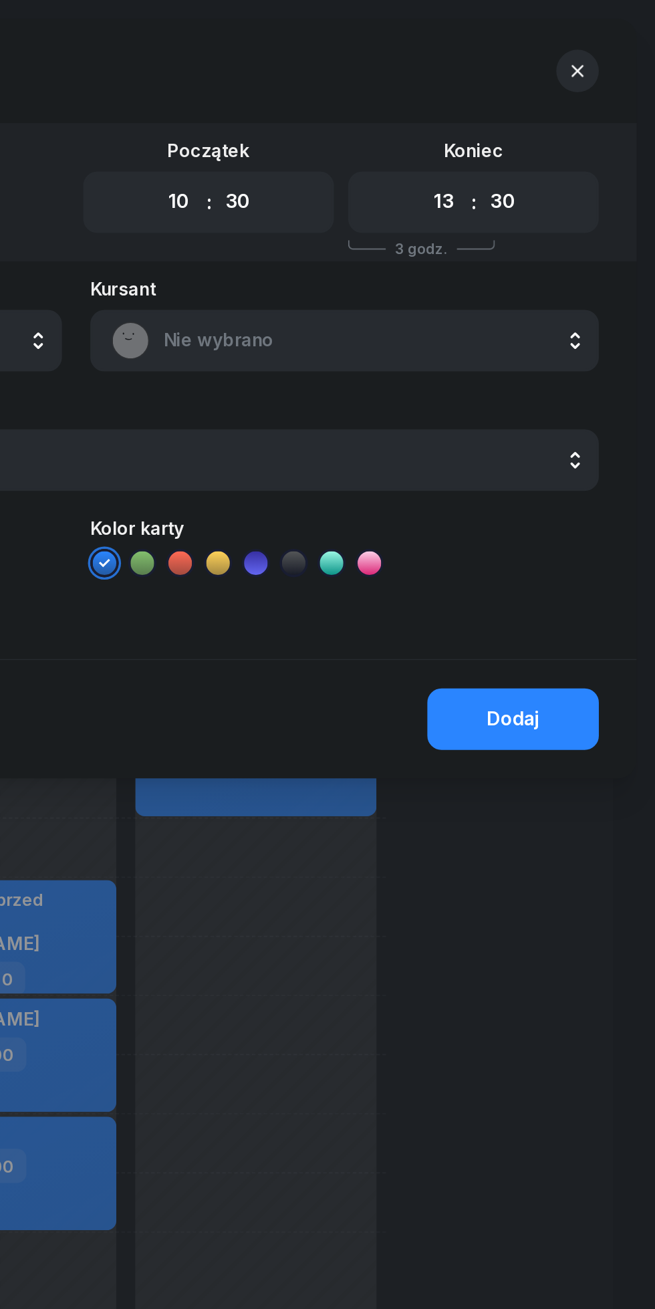
type textarea "[PERSON_NAME]"
click at [586, 394] on button "Dodaj" at bounding box center [574, 406] width 97 height 35
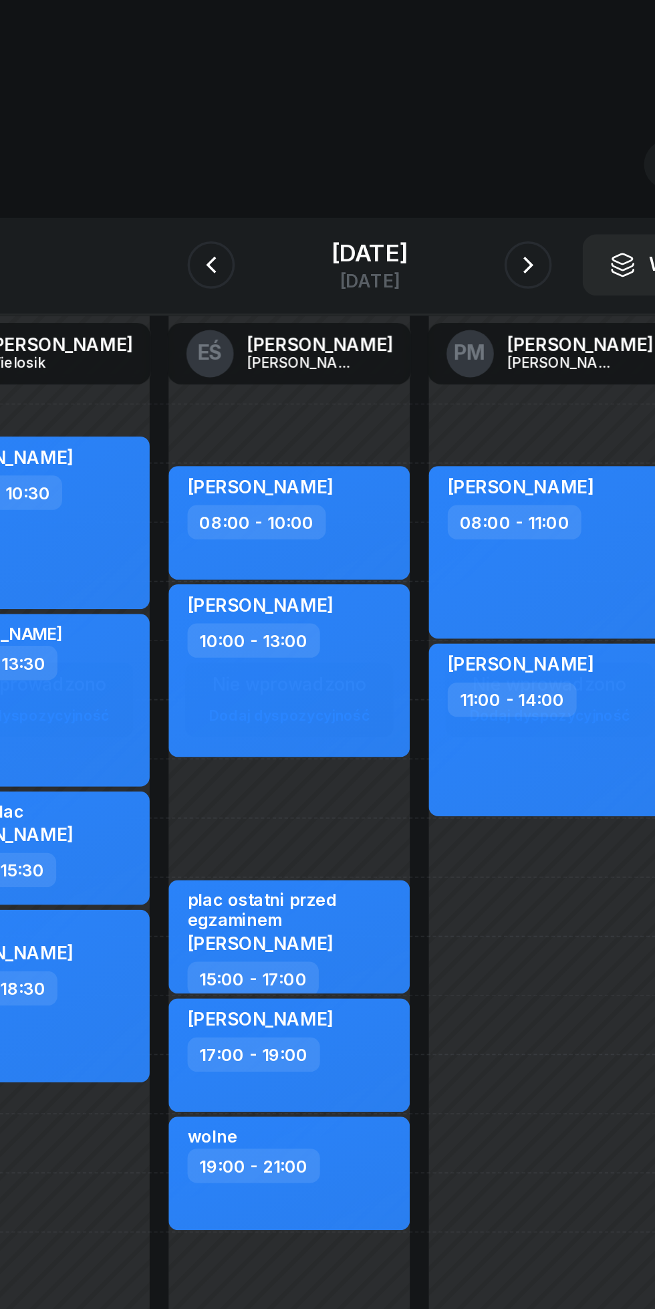
click at [237, 150] on icon "button" at bounding box center [238, 150] width 16 height 16
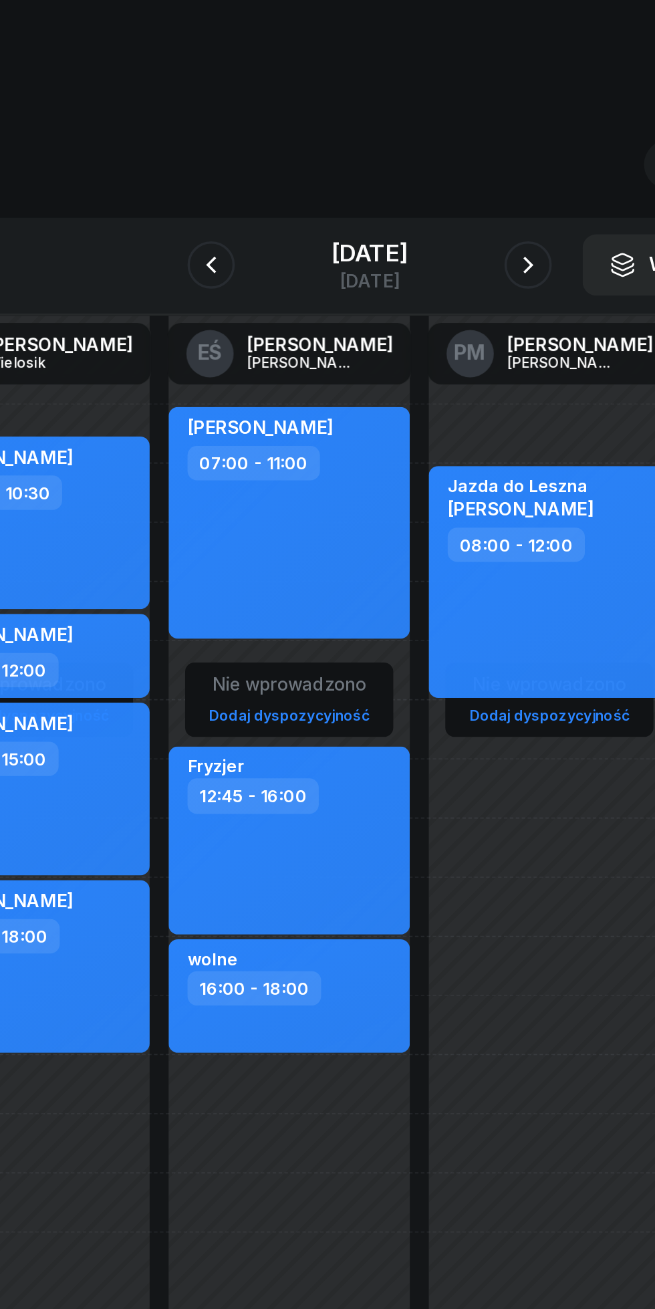
click at [249, 146] on button "button" at bounding box center [238, 149] width 27 height 27
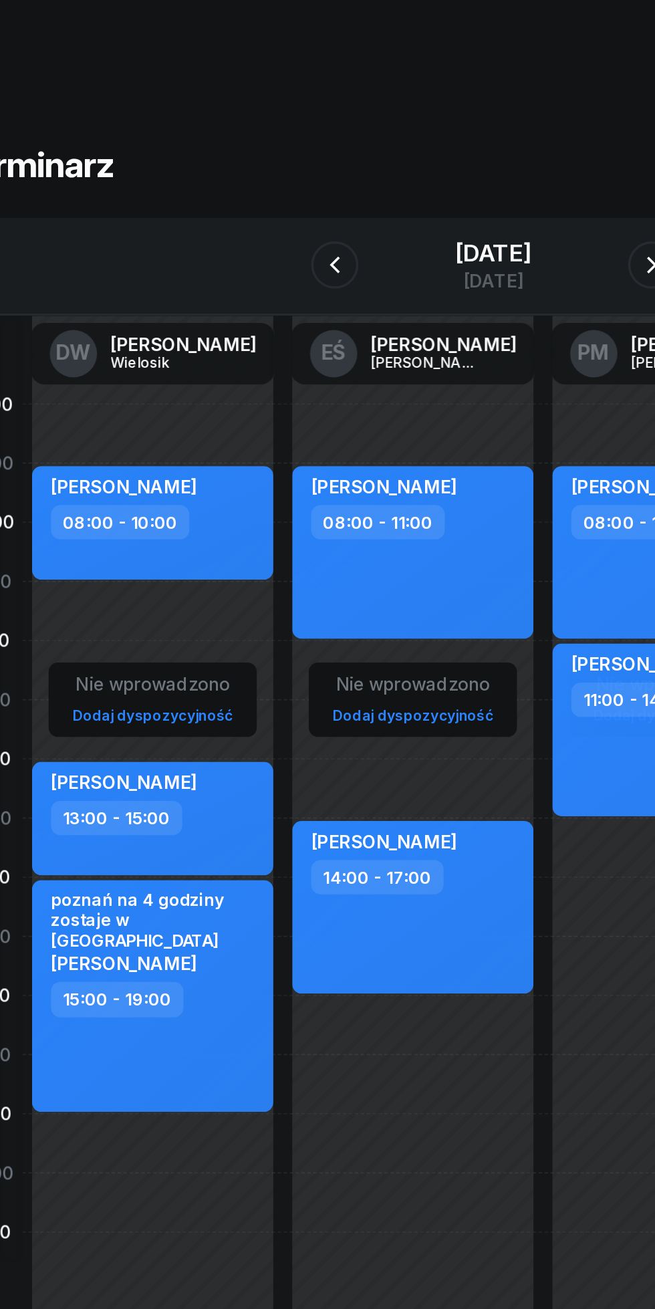
click at [209, 348] on div "Nie wprowadzono Dodaj dyspozycyjność [PERSON_NAME] 08:00 - 10:00 kursant odwoła…" at bounding box center [282, 513] width 147 height 602
select select "10"
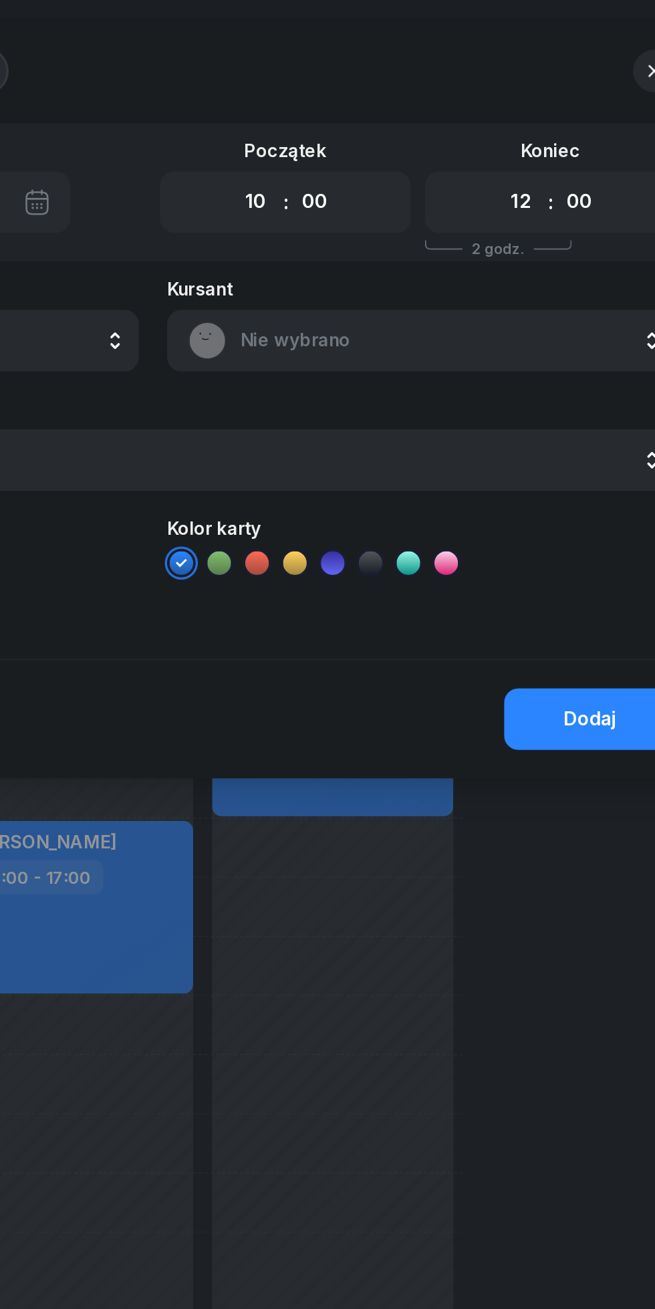
click at [534, 115] on select "00 01 02 03 04 05 06 07 08 09 10 11 12 13 14 15 16 17 18 19 20 21 22 23" at bounding box center [535, 114] width 25 height 28
select select "13"
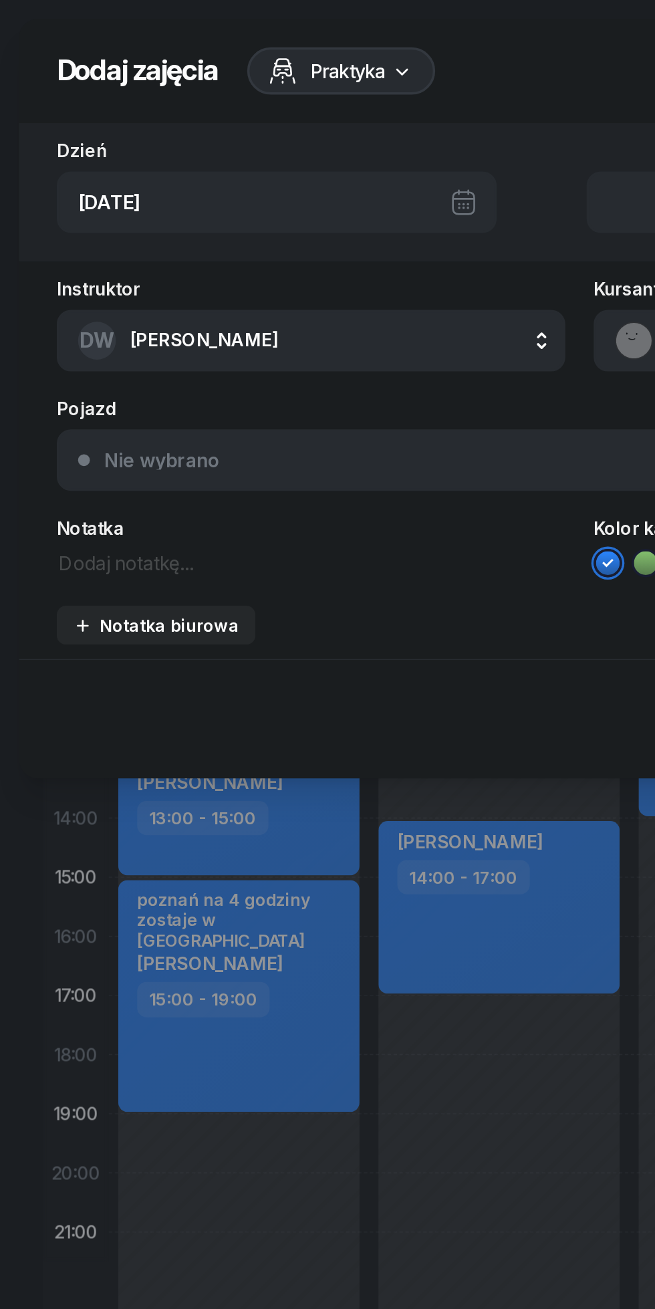
click at [56, 313] on textarea at bounding box center [175, 317] width 287 height 17
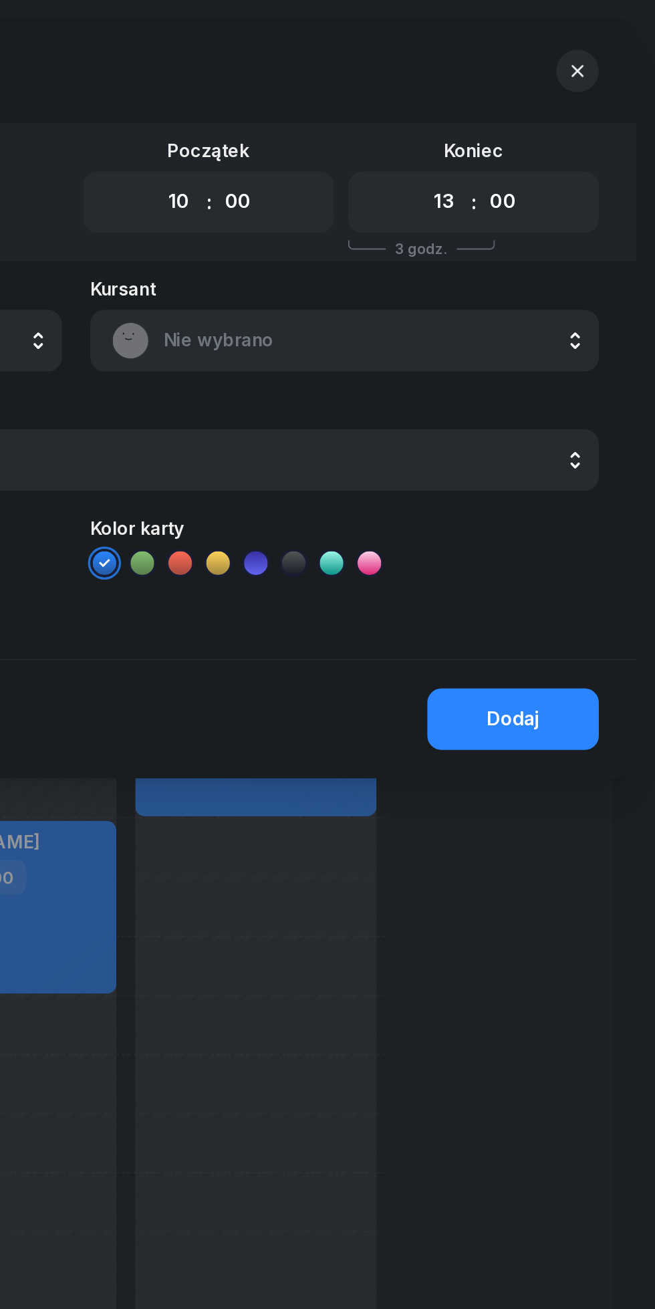
type textarea "[PERSON_NAME]"
click at [574, 392] on button "Dodaj" at bounding box center [574, 406] width 97 height 35
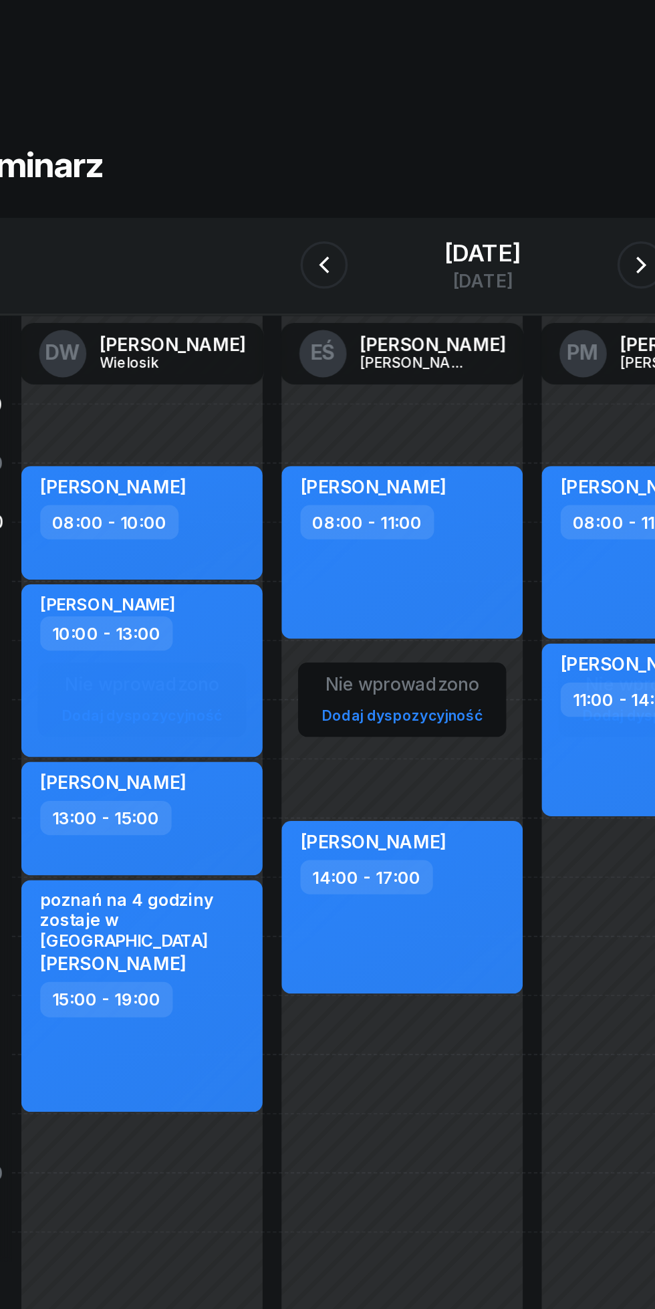
click at [237, 154] on icon "button" at bounding box center [238, 150] width 16 height 16
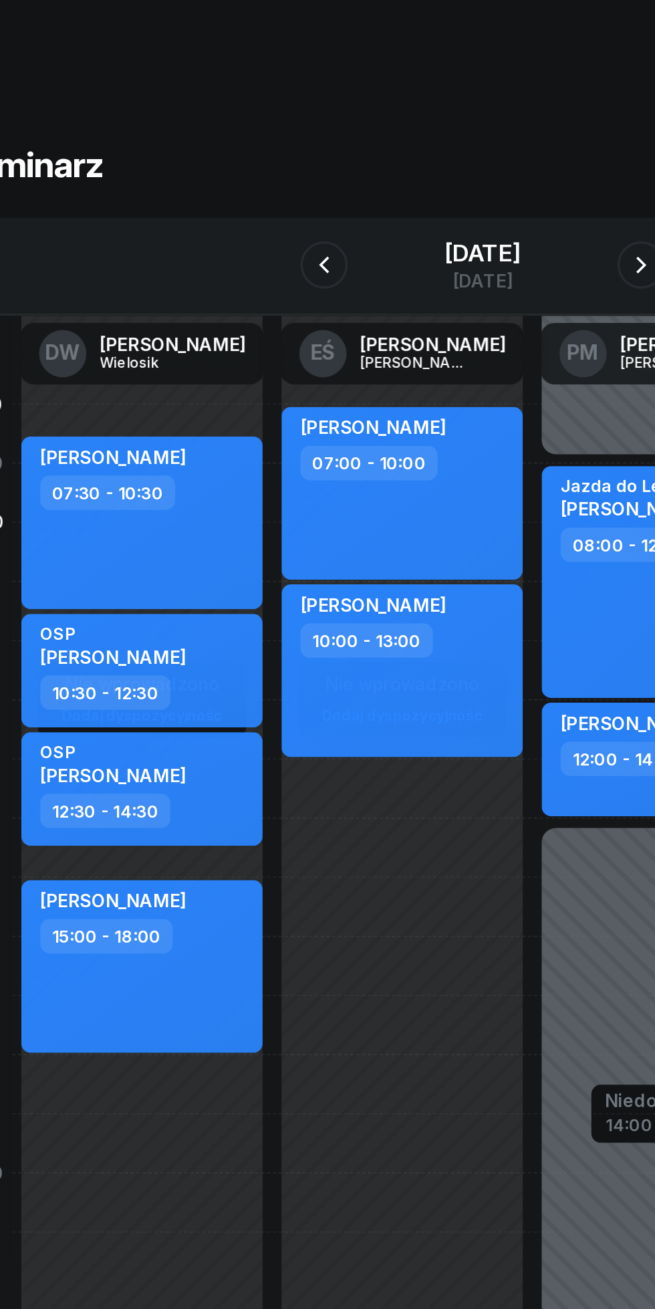
click at [237, 150] on icon "button" at bounding box center [238, 150] width 16 height 16
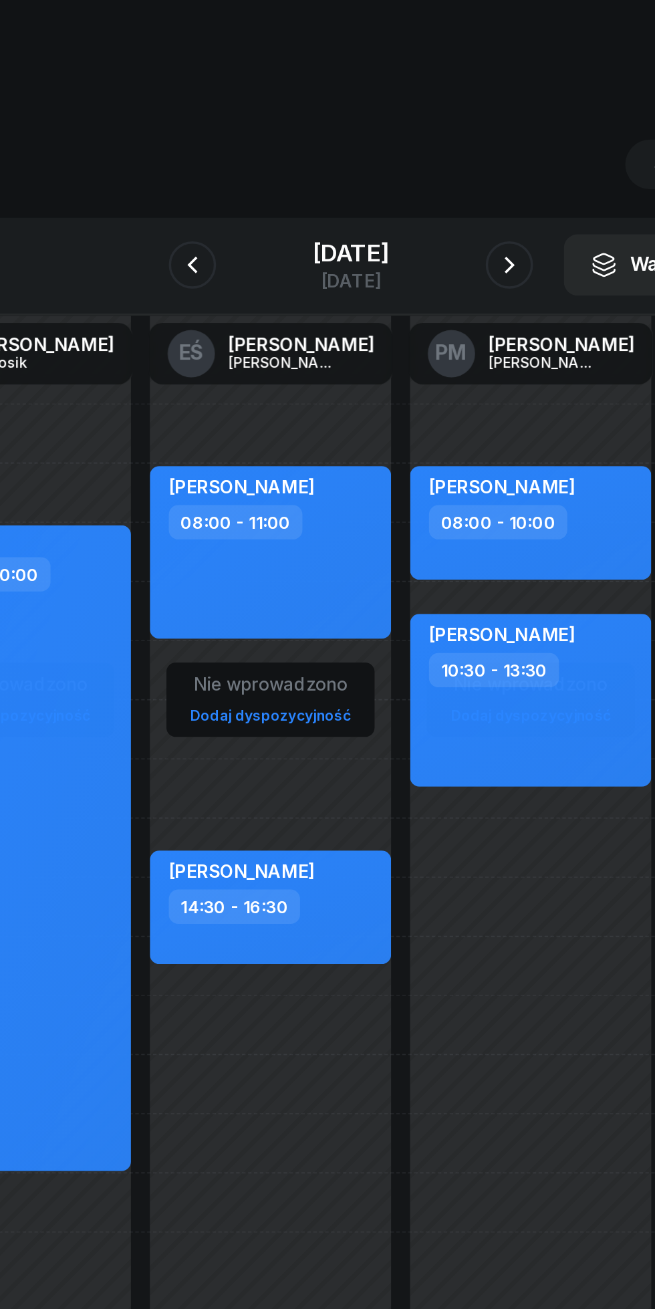
click at [416, 162] on button "button" at bounding box center [417, 149] width 27 height 27
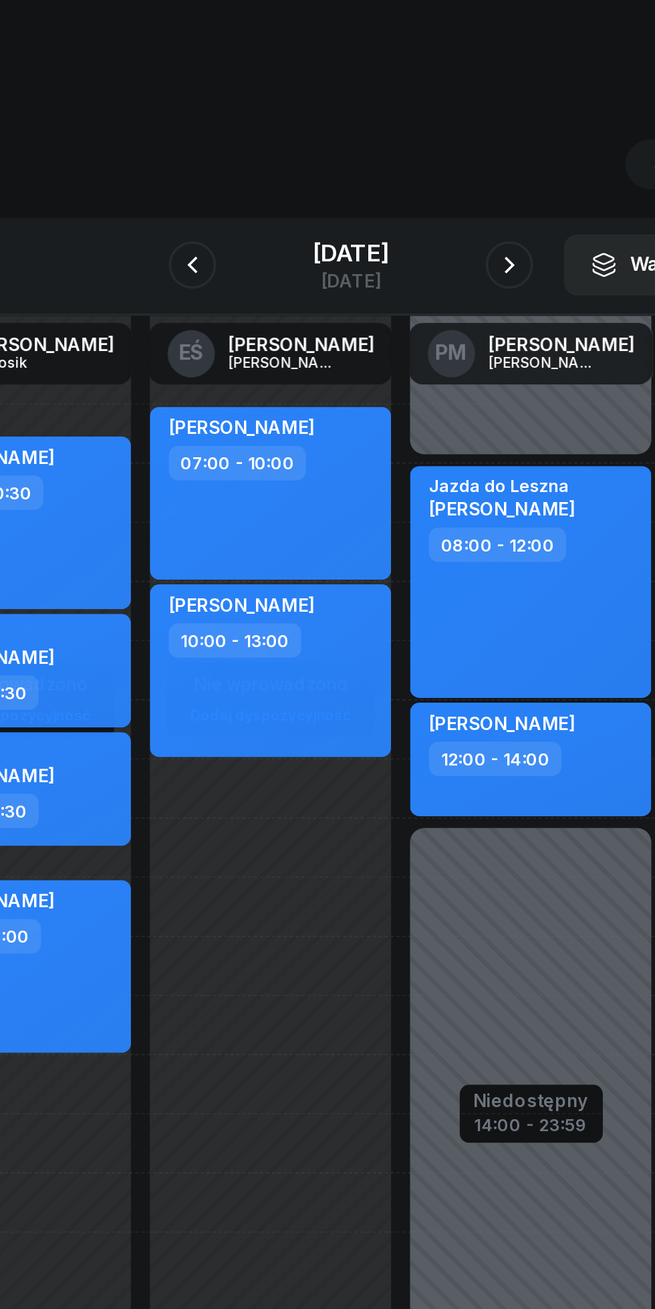
click at [408, 154] on button "button" at bounding box center [417, 149] width 27 height 27
